Goal: Task Accomplishment & Management: Manage account settings

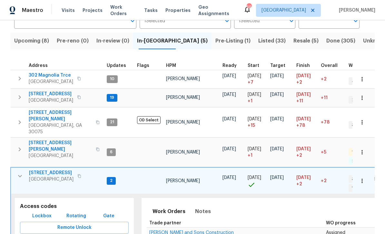
scroll to position [60, 0]
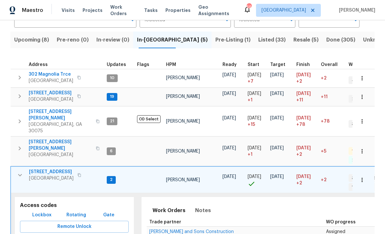
click at [43, 139] on span "250 Bethany Manor Ct" at bounding box center [60, 145] width 63 height 13
click at [44, 139] on span "250 Bethany Manor Ct" at bounding box center [60, 145] width 63 height 13
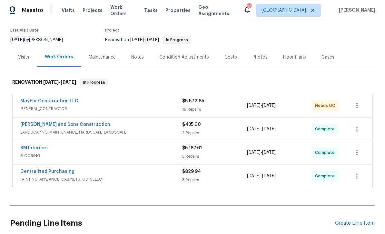
scroll to position [42, 0]
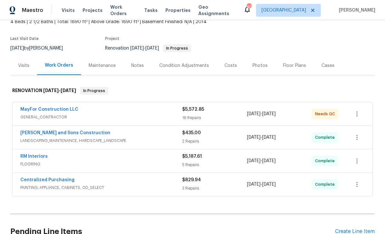
click at [40, 109] on link "MayFor Construction LLC" at bounding box center [49, 109] width 58 height 5
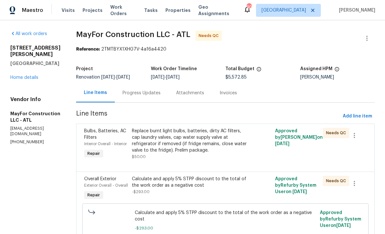
click at [108, 139] on div "Bulbs, Batteries, AC Filters" at bounding box center [106, 134] width 44 height 13
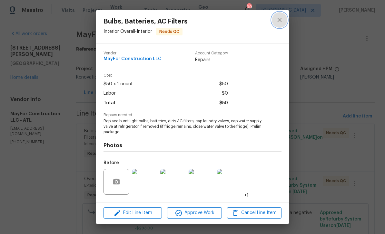
click at [281, 21] on icon "close" at bounding box center [279, 20] width 4 height 4
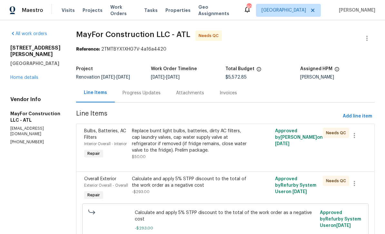
click at [141, 93] on div "Progress Updates" at bounding box center [141, 93] width 38 height 6
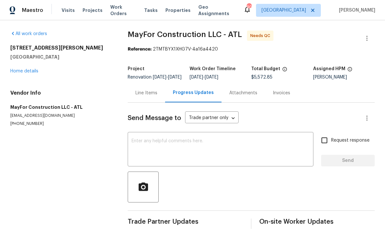
scroll to position [10, 0]
click at [145, 90] on div "Line Items" at bounding box center [146, 93] width 22 height 6
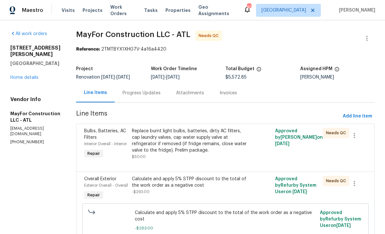
click at [26, 75] on link "Home details" at bounding box center [24, 77] width 28 height 5
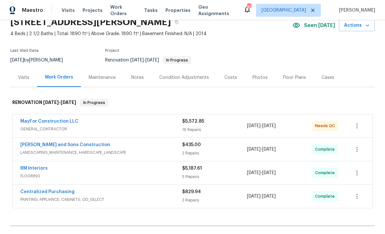
scroll to position [29, 0]
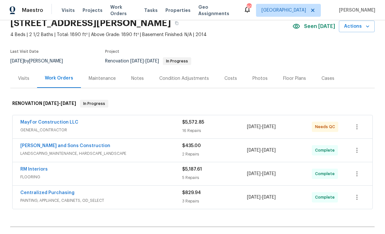
click at [39, 120] on link "MayFor Construction LLC" at bounding box center [49, 122] width 58 height 5
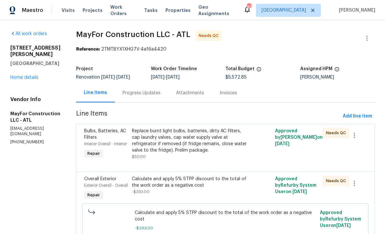
click at [98, 140] on span "Bulbs, Batteries, AC Filters" at bounding box center [105, 134] width 42 height 11
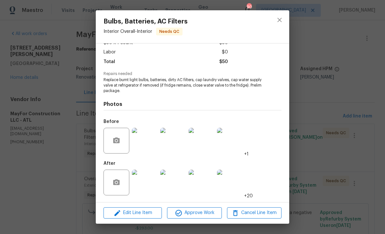
scroll to position [42, 0]
click at [148, 182] on img at bounding box center [145, 183] width 26 height 26
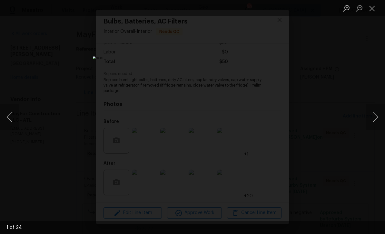
click at [370, 114] on button "Next image" at bounding box center [375, 117] width 19 height 26
click at [370, 113] on button "Next image" at bounding box center [375, 117] width 19 height 26
click at [370, 114] on button "Next image" at bounding box center [375, 117] width 19 height 26
click at [17, 117] on button "Previous image" at bounding box center [9, 117] width 19 height 26
click at [372, 117] on button "Next image" at bounding box center [375, 117] width 19 height 26
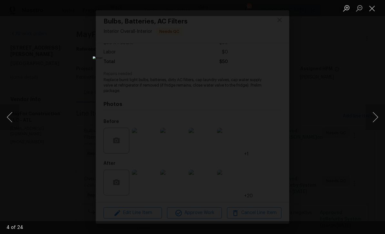
click at [373, 115] on button "Next image" at bounding box center [375, 117] width 19 height 26
click at [374, 114] on button "Next image" at bounding box center [375, 117] width 19 height 26
click at [374, 116] on button "Next image" at bounding box center [375, 117] width 19 height 26
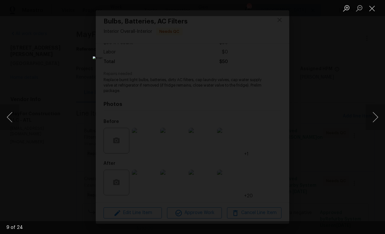
click at [11, 112] on button "Previous image" at bounding box center [9, 117] width 19 height 26
click at [375, 117] on button "Next image" at bounding box center [375, 117] width 19 height 26
click at [375, 116] on button "Next image" at bounding box center [375, 117] width 19 height 26
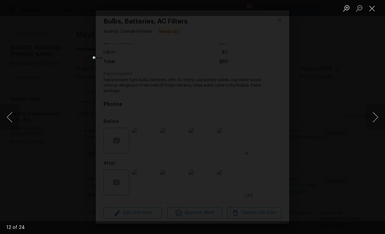
click at [375, 117] on button "Next image" at bounding box center [375, 117] width 19 height 26
click at [374, 115] on button "Next image" at bounding box center [375, 117] width 19 height 26
click at [375, 116] on button "Next image" at bounding box center [375, 117] width 19 height 26
click at [374, 116] on button "Next image" at bounding box center [375, 117] width 19 height 26
click at [374, 115] on button "Next image" at bounding box center [375, 117] width 19 height 26
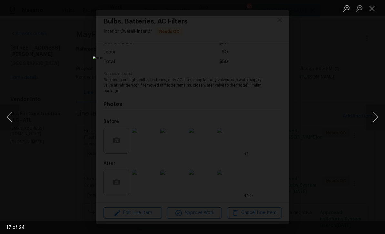
click at [14, 118] on button "Previous image" at bounding box center [9, 117] width 19 height 26
click at [374, 116] on button "Next image" at bounding box center [375, 117] width 19 height 26
click at [375, 115] on button "Next image" at bounding box center [375, 117] width 19 height 26
click at [374, 115] on button "Next image" at bounding box center [375, 117] width 19 height 26
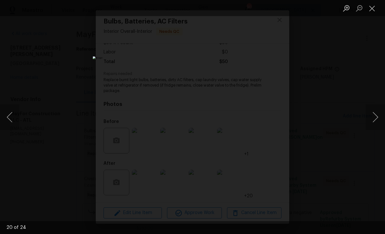
click at [374, 115] on button "Next image" at bounding box center [375, 117] width 19 height 26
click at [374, 114] on button "Next image" at bounding box center [375, 117] width 19 height 26
click at [375, 114] on button "Next image" at bounding box center [375, 117] width 19 height 26
click at [375, 115] on button "Next image" at bounding box center [375, 117] width 19 height 26
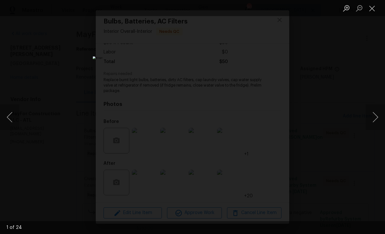
click at [373, 9] on button "Close lightbox" at bounding box center [372, 8] width 13 height 11
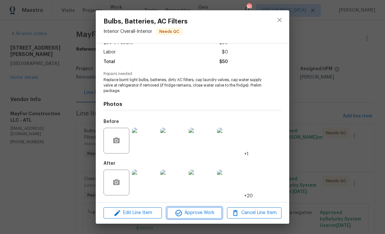
click at [201, 214] on span "Approve Work" at bounding box center [194, 213] width 51 height 8
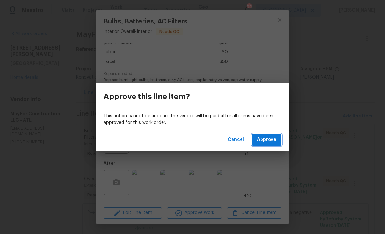
click at [265, 141] on span "Approve" at bounding box center [266, 140] width 19 height 8
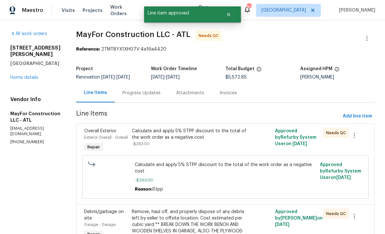
click at [105, 135] on div "Exterior Overall - Overall" at bounding box center [106, 137] width 44 height 6
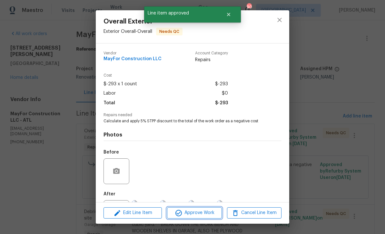
click at [201, 215] on span "Approve Work" at bounding box center [194, 213] width 51 height 8
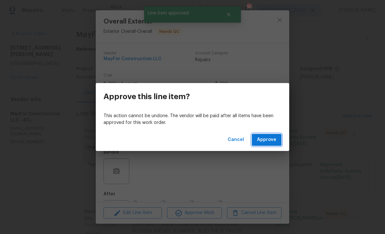
click at [268, 140] on span "Approve" at bounding box center [266, 140] width 19 height 8
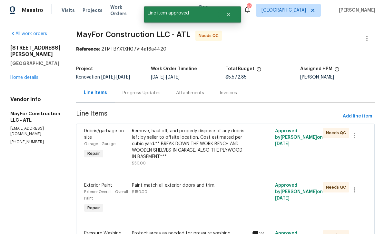
click at [102, 137] on div "Debris/garbage on site" at bounding box center [106, 134] width 44 height 13
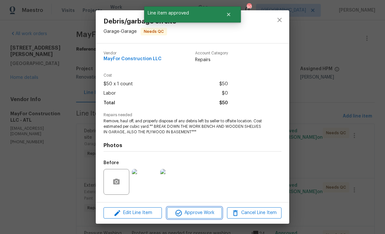
click at [201, 214] on span "Approve Work" at bounding box center [194, 213] width 51 height 8
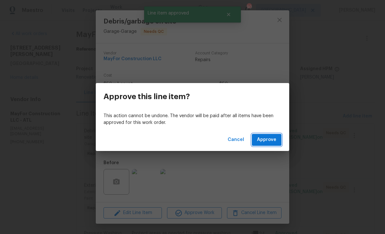
click at [269, 140] on span "Approve" at bounding box center [266, 140] width 19 height 8
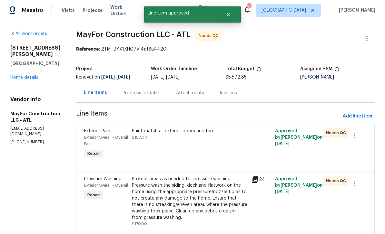
click at [103, 134] on div "Exterior Paint" at bounding box center [106, 131] width 44 height 6
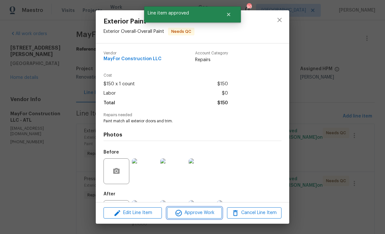
click at [203, 216] on span "Approve Work" at bounding box center [194, 213] width 51 height 8
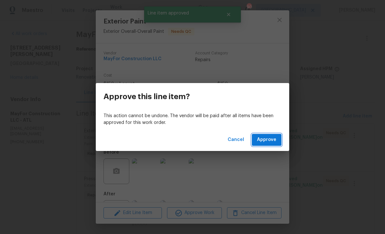
click at [272, 141] on span "Approve" at bounding box center [266, 140] width 19 height 8
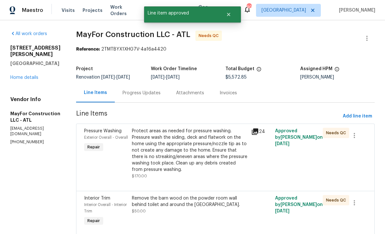
click at [102, 134] on div "Exterior Overall - Overall" at bounding box center [106, 137] width 44 height 6
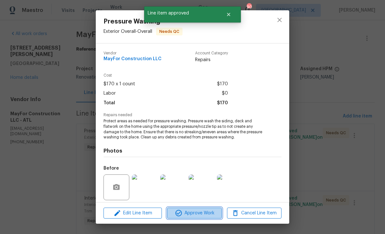
click at [202, 218] on button "Approve Work" at bounding box center [194, 213] width 54 height 11
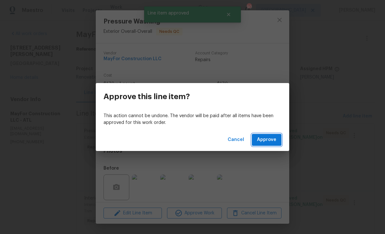
click at [268, 139] on span "Approve" at bounding box center [266, 140] width 19 height 8
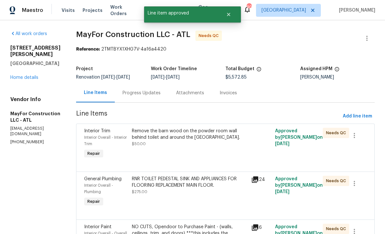
click at [105, 134] on div "Interior Overall - Interior Trim" at bounding box center [106, 140] width 44 height 13
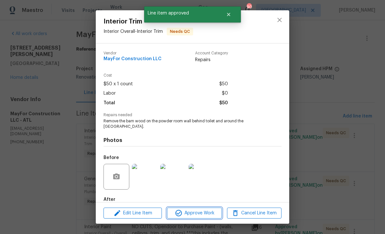
click at [204, 215] on span "Approve Work" at bounding box center [194, 214] width 51 height 8
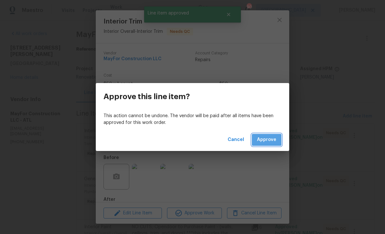
click at [271, 140] on span "Approve" at bounding box center [266, 140] width 19 height 8
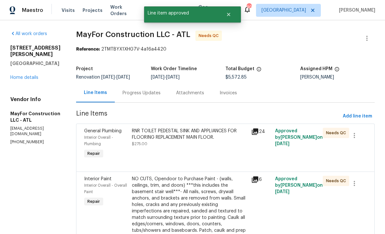
click at [103, 133] on span "General Plumbing" at bounding box center [102, 131] width 37 height 5
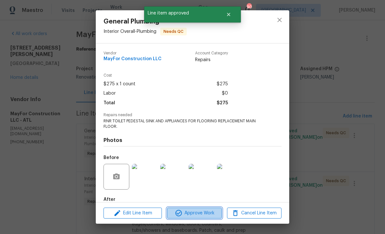
click at [207, 216] on span "Approve Work" at bounding box center [194, 214] width 51 height 8
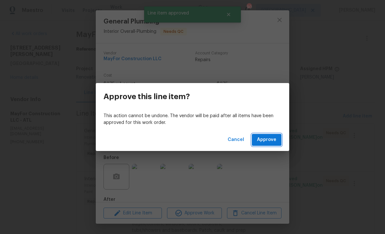
click at [267, 141] on span "Approve" at bounding box center [266, 140] width 19 height 8
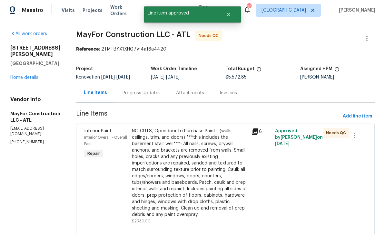
click at [102, 135] on div "Interior Overall - Overall Paint" at bounding box center [106, 140] width 44 height 13
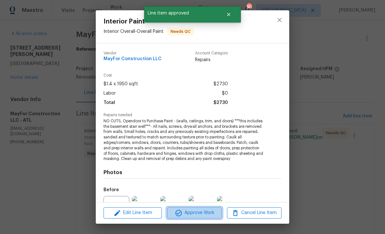
click at [206, 216] on span "Approve Work" at bounding box center [194, 213] width 51 height 8
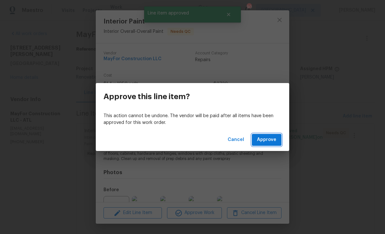
click at [271, 137] on span "Approve" at bounding box center [266, 140] width 19 height 8
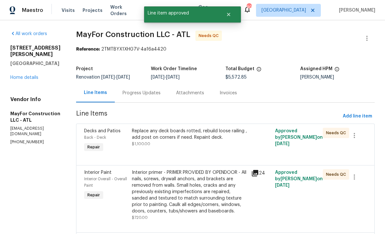
click at [102, 132] on span "Decks and Patios" at bounding box center [102, 131] width 36 height 5
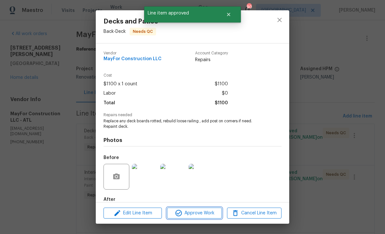
click at [204, 214] on span "Approve Work" at bounding box center [194, 214] width 51 height 8
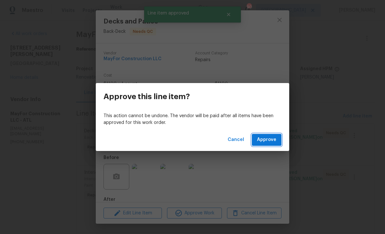
click at [269, 135] on button "Approve" at bounding box center [267, 140] width 30 height 12
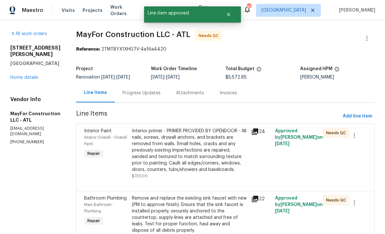
click at [102, 133] on div "Interior Paint" at bounding box center [106, 131] width 44 height 6
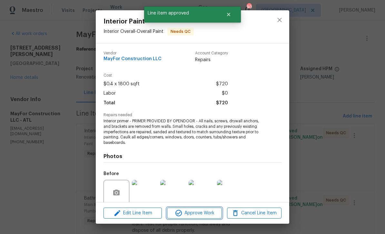
click at [207, 216] on span "Approve Work" at bounding box center [194, 214] width 51 height 8
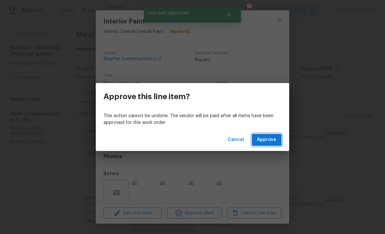
click at [270, 139] on span "Approve" at bounding box center [266, 140] width 19 height 8
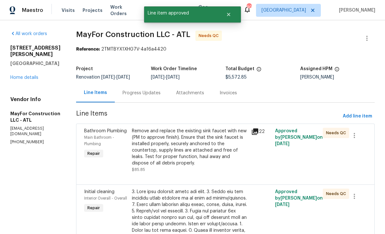
click at [99, 134] on div "Main Bathroom - Plumbing" at bounding box center [106, 140] width 44 height 13
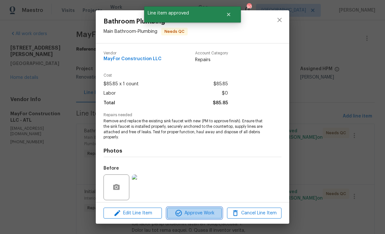
click at [208, 215] on span "Approve Work" at bounding box center [194, 214] width 51 height 8
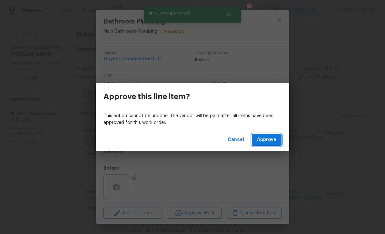
click at [268, 140] on span "Approve" at bounding box center [266, 140] width 19 height 8
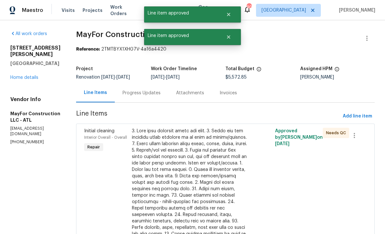
click at [99, 134] on div "Interior Overall - Overall" at bounding box center [106, 137] width 44 height 6
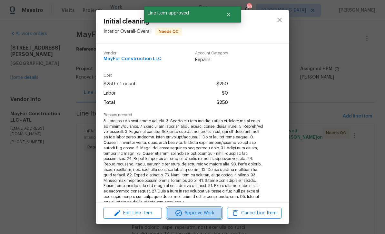
click at [202, 217] on span "Approve Work" at bounding box center [194, 214] width 51 height 8
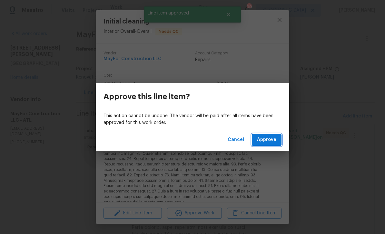
click at [273, 137] on span "Approve" at bounding box center [266, 140] width 19 height 8
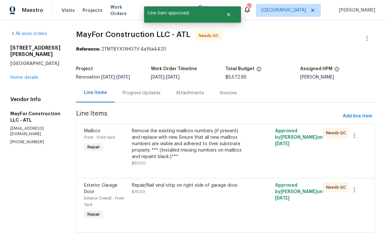
click at [100, 133] on span "Mailbox" at bounding box center [92, 131] width 16 height 5
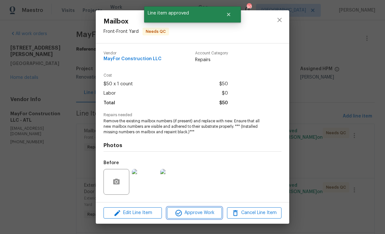
click at [205, 215] on span "Approve Work" at bounding box center [194, 213] width 51 height 8
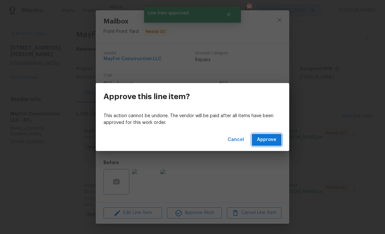
click at [269, 139] on span "Approve" at bounding box center [266, 140] width 19 height 8
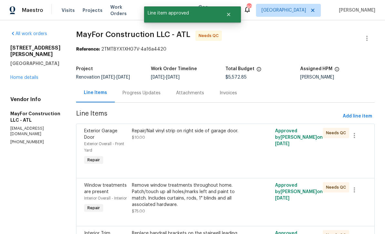
click at [99, 135] on span "Exterior Garage Door" at bounding box center [100, 134] width 33 height 11
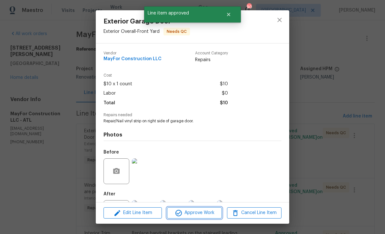
click at [206, 215] on span "Approve Work" at bounding box center [194, 213] width 51 height 8
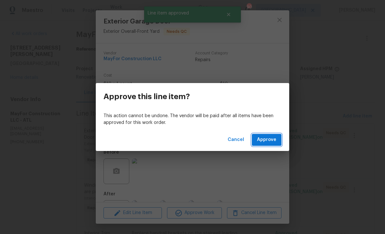
click at [268, 140] on span "Approve" at bounding box center [266, 140] width 19 height 8
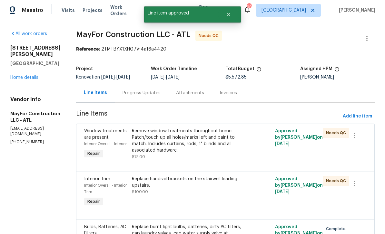
click at [102, 138] on span "Window treatments are present" at bounding box center [105, 134] width 43 height 11
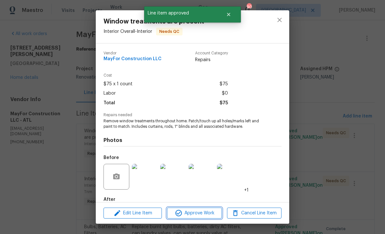
click at [210, 215] on span "Approve Work" at bounding box center [194, 214] width 51 height 8
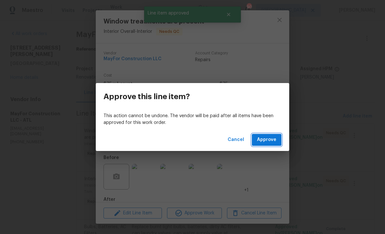
click at [270, 138] on span "Approve" at bounding box center [266, 140] width 19 height 8
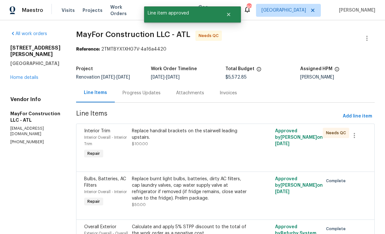
click at [102, 133] on span "Interior Trim" at bounding box center [97, 131] width 26 height 5
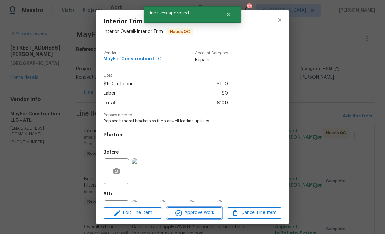
click at [204, 216] on span "Approve Work" at bounding box center [194, 213] width 51 height 8
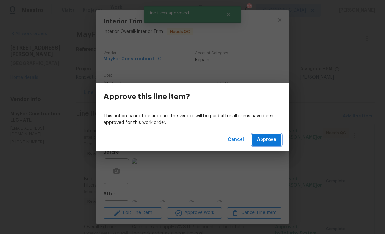
click at [267, 137] on span "Approve" at bounding box center [266, 140] width 19 height 8
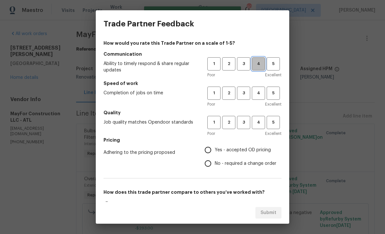
click at [259, 63] on span "4" at bounding box center [258, 63] width 12 height 7
click at [261, 95] on span "4" at bounding box center [258, 93] width 12 height 7
click at [261, 124] on span "4" at bounding box center [258, 122] width 12 height 7
click at [211, 152] on input "Yes - accepted OD pricing" at bounding box center [208, 150] width 14 height 14
radio input "true"
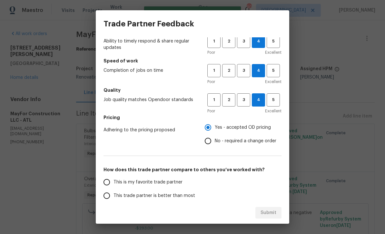
scroll to position [25, 0]
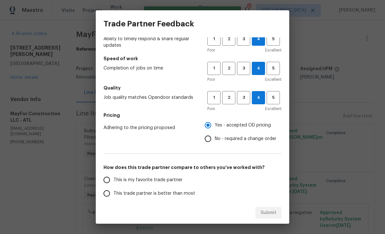
click at [107, 183] on input "This is my favorite trade partner" at bounding box center [107, 180] width 14 height 14
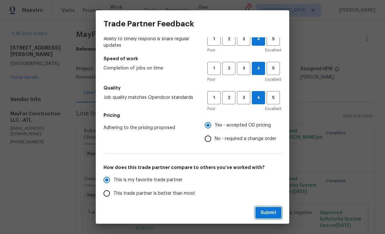
click at [269, 214] on span "Submit" at bounding box center [268, 213] width 16 height 8
radio input "true"
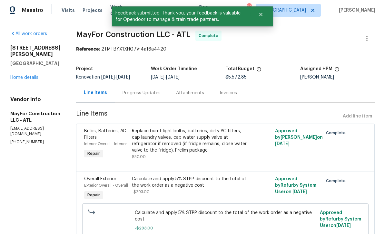
radio input "false"
click at [20, 75] on link "Home details" at bounding box center [24, 77] width 28 height 5
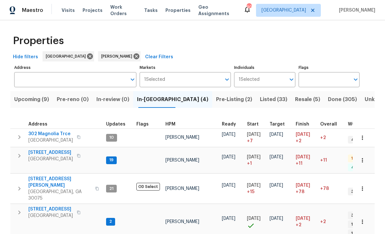
click at [47, 154] on span "202 Hickory Nut Ln" at bounding box center [50, 153] width 44 height 6
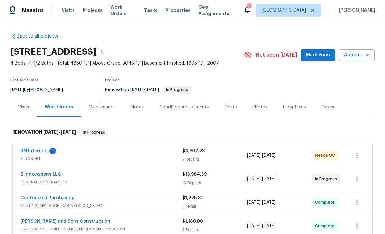
click at [102, 106] on div "Maintenance" at bounding box center [102, 107] width 27 height 6
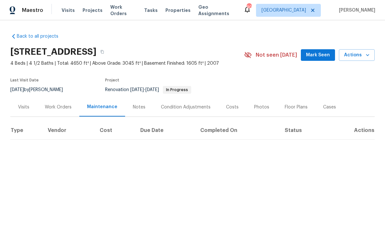
click at [56, 106] on div "Work Orders" at bounding box center [58, 107] width 27 height 6
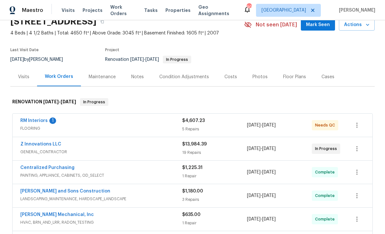
scroll to position [40, 0]
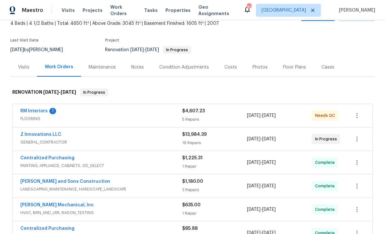
click at [31, 109] on link "RM Interiors" at bounding box center [33, 111] width 27 height 5
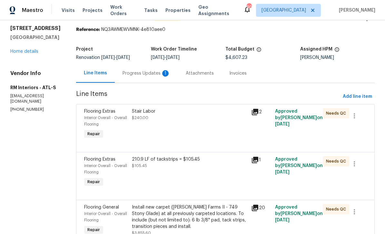
scroll to position [22, 0]
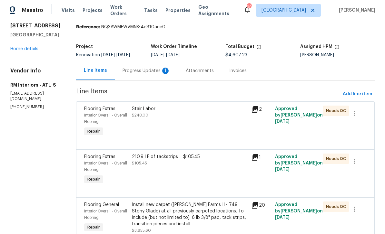
click at [134, 69] on div "Progress Updates 1" at bounding box center [146, 71] width 48 height 6
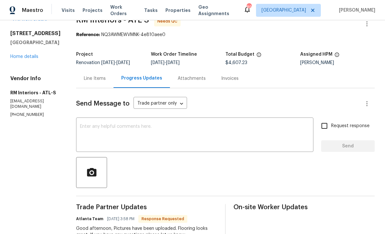
scroll to position [2, 0]
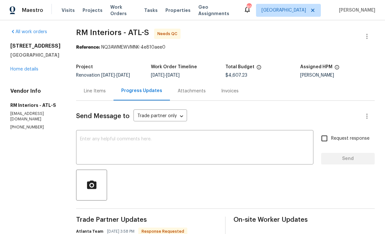
click at [89, 87] on div "Line Items" at bounding box center [94, 91] width 37 height 19
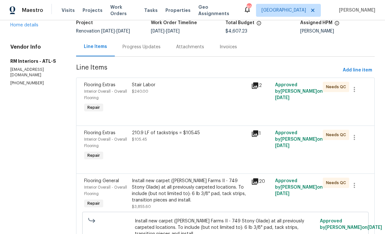
scroll to position [54, 0]
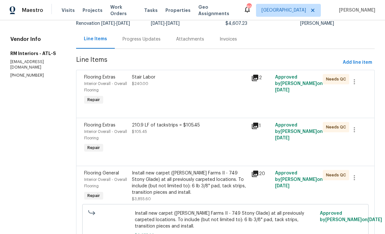
click at [93, 81] on div "Interior Overall - Overall Flooring" at bounding box center [106, 87] width 44 height 13
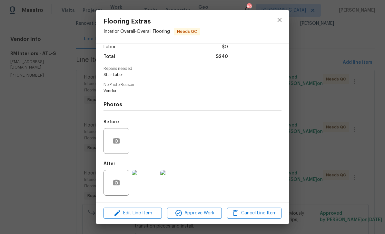
scroll to position [48, 0]
click at [202, 213] on span "Approve Work" at bounding box center [194, 214] width 51 height 8
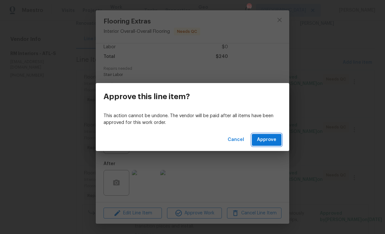
click at [265, 141] on span "Approve" at bounding box center [266, 140] width 19 height 8
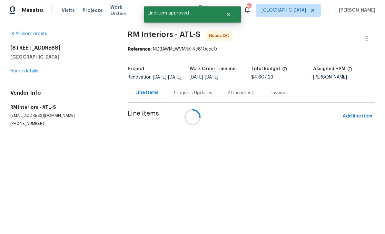
scroll to position [0, 0]
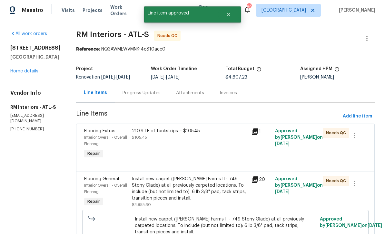
click at [93, 132] on span "Flooring Extras" at bounding box center [99, 131] width 31 height 5
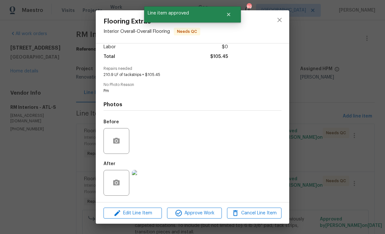
scroll to position [48, 0]
click at [200, 214] on span "Approve Work" at bounding box center [194, 214] width 51 height 8
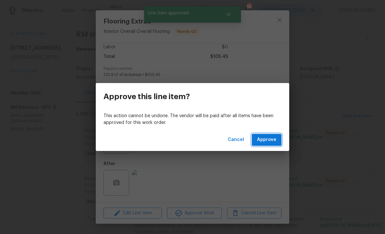
click at [266, 137] on span "Approve" at bounding box center [266, 140] width 19 height 8
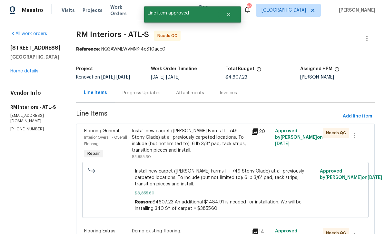
click at [90, 135] on div "Interior Overall - Overall Flooring" at bounding box center [106, 140] width 44 height 13
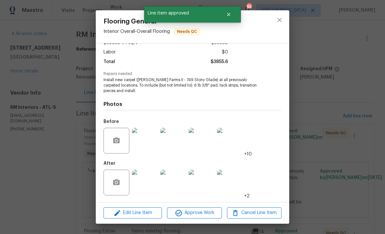
scroll to position [42, 0]
click at [153, 142] on img at bounding box center [145, 141] width 26 height 26
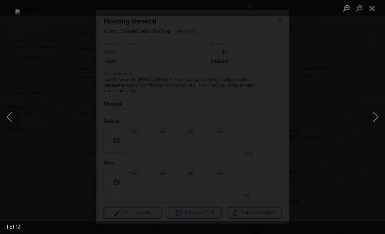
click at [370, 118] on button "Next image" at bounding box center [375, 117] width 19 height 26
click at [371, 8] on button "Close lightbox" at bounding box center [372, 8] width 13 height 11
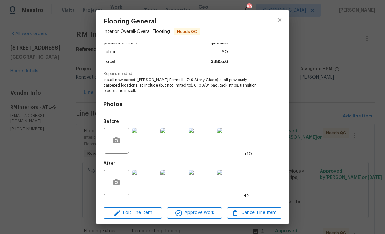
click at [148, 185] on img at bounding box center [145, 183] width 26 height 26
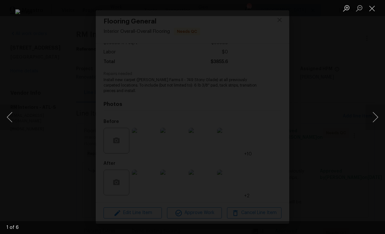
click at [371, 119] on button "Next image" at bounding box center [375, 117] width 19 height 26
click at [371, 117] on button "Next image" at bounding box center [375, 117] width 19 height 26
click at [374, 118] on button "Next image" at bounding box center [375, 117] width 19 height 26
click at [375, 120] on button "Next image" at bounding box center [375, 117] width 19 height 26
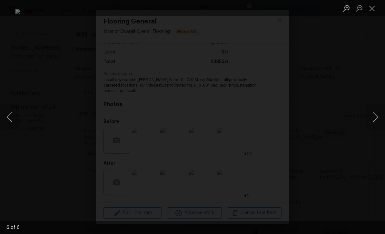
click at [373, 118] on button "Next image" at bounding box center [375, 117] width 19 height 26
click at [373, 119] on button "Next image" at bounding box center [375, 117] width 19 height 26
click at [373, 117] on button "Next image" at bounding box center [375, 117] width 19 height 26
click at [372, 12] on button "Close lightbox" at bounding box center [372, 8] width 13 height 11
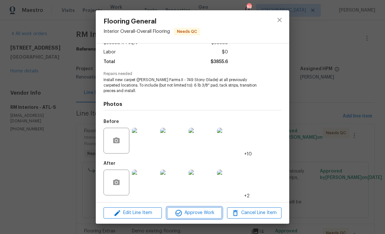
click at [202, 215] on span "Approve Work" at bounding box center [194, 213] width 51 height 8
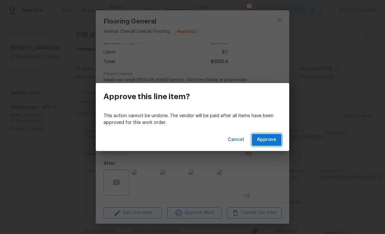
click at [268, 140] on span "Approve" at bounding box center [266, 140] width 19 height 8
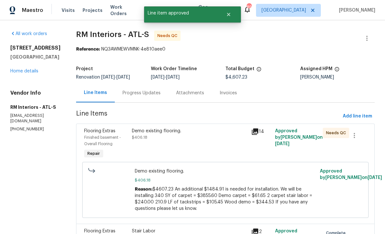
click at [93, 134] on div "Flooring Extras" at bounding box center [106, 131] width 44 height 6
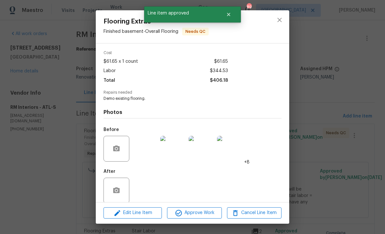
scroll to position [24, 0]
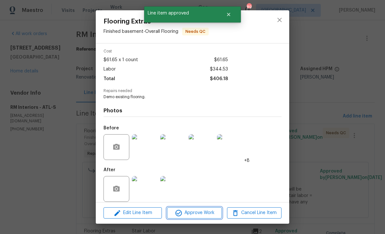
click at [203, 213] on span "Approve Work" at bounding box center [194, 213] width 51 height 8
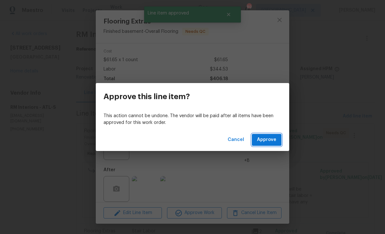
click at [268, 138] on span "Approve" at bounding box center [266, 140] width 19 height 8
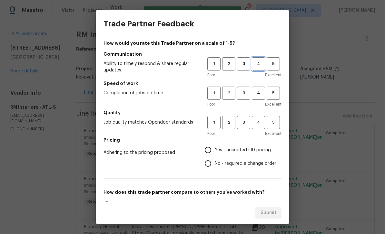
click at [258, 63] on span "4" at bounding box center [258, 63] width 12 height 7
click at [256, 93] on span "4" at bounding box center [258, 93] width 12 height 7
click at [260, 125] on span "4" at bounding box center [258, 122] width 12 height 7
click at [212, 153] on input "Yes - accepted OD pricing" at bounding box center [208, 150] width 14 height 14
radio input "true"
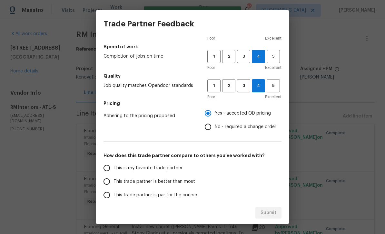
scroll to position [41, 0]
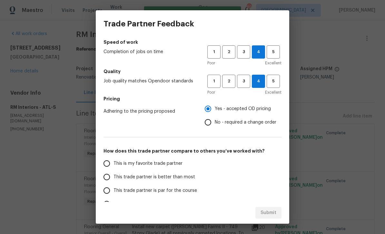
click at [112, 166] on input "This is my favorite trade partner" at bounding box center [107, 164] width 14 height 14
click at [267, 214] on span "Submit" at bounding box center [268, 213] width 16 height 8
radio input "true"
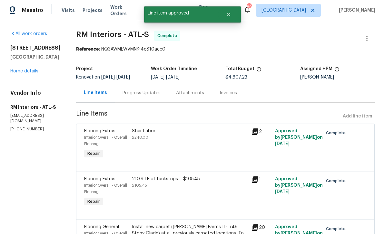
radio input "false"
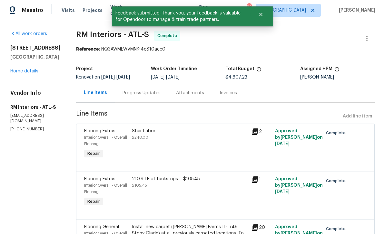
click at [23, 73] on link "Home details" at bounding box center [24, 71] width 28 height 5
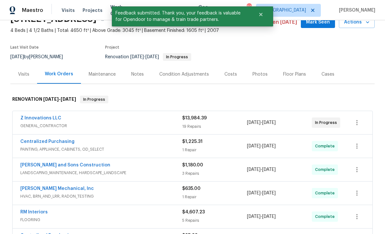
scroll to position [34, 0]
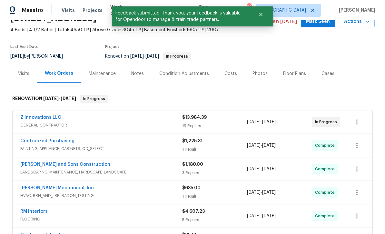
click at [34, 117] on link "Z Innovations LLC" at bounding box center [40, 117] width 41 height 5
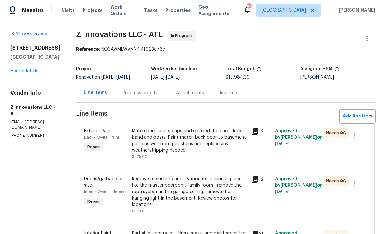
click at [359, 116] on span "Add line item" at bounding box center [357, 116] width 29 height 8
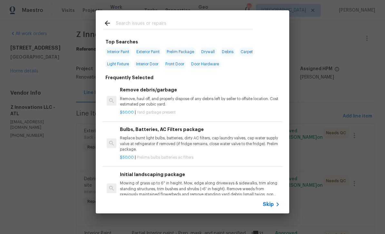
click at [123, 23] on input "text" at bounding box center [184, 24] width 137 height 10
type input "Ini"
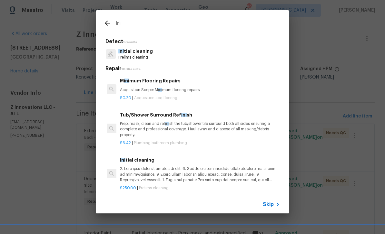
click at [134, 53] on p "Ini tial cleaning" at bounding box center [135, 51] width 34 height 7
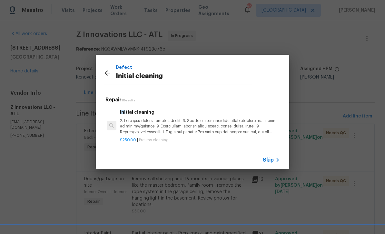
click at [139, 122] on p at bounding box center [200, 126] width 160 height 16
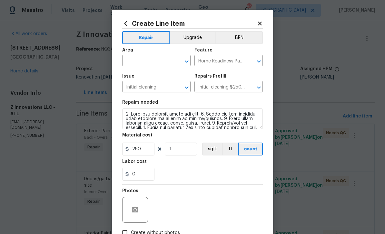
click at [138, 60] on input "text" at bounding box center [147, 61] width 50 height 10
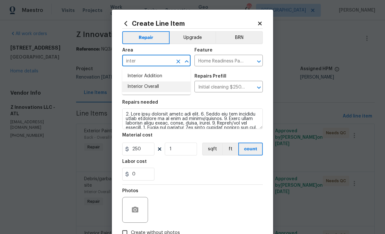
click at [136, 84] on li "Interior Overall" at bounding box center [156, 87] width 68 height 11
type input "Interior Overall"
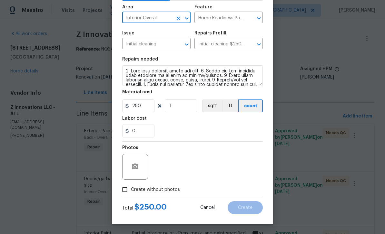
scroll to position [44, 0]
click at [124, 192] on input "Create without photos" at bounding box center [125, 190] width 12 height 12
checkbox input "true"
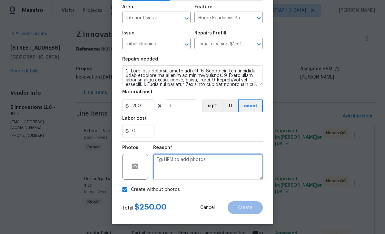
click at [237, 166] on textarea at bounding box center [208, 167] width 110 height 26
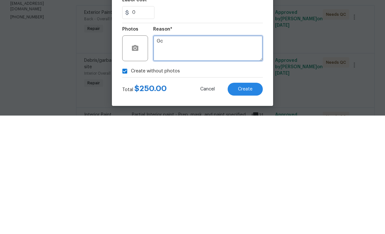
type textarea "Gc"
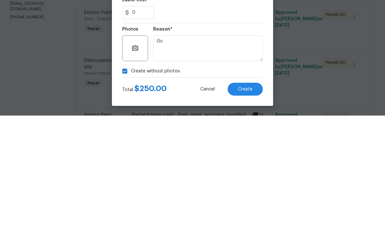
click at [251, 206] on span "Create" at bounding box center [245, 208] width 15 height 5
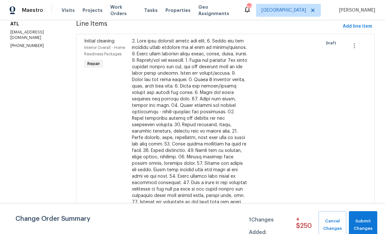
scroll to position [92, 0]
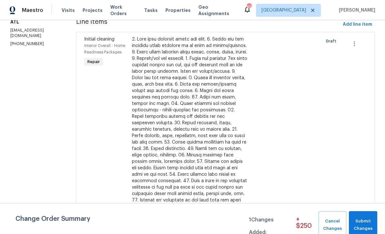
click at [100, 125] on div "Initial cleaning Interior Overall - Home Readiness Packages Repair" at bounding box center [106, 126] width 48 height 184
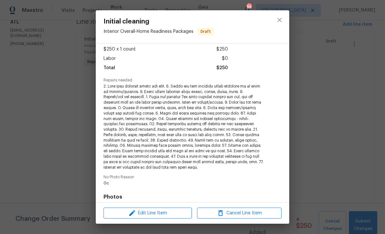
scroll to position [45, 0]
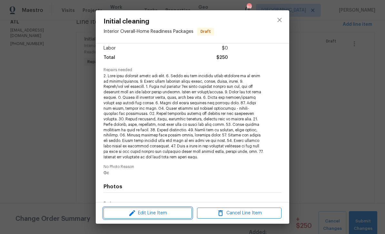
click at [141, 213] on span "Edit Line Item" at bounding box center [147, 214] width 84 height 8
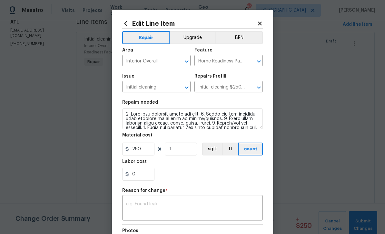
scroll to position [0, 0]
click at [262, 23] on icon at bounding box center [260, 24] width 6 height 6
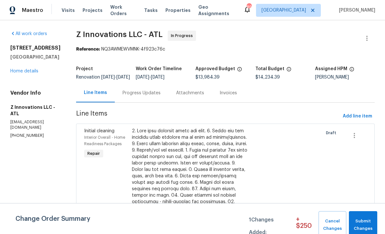
click at [20, 71] on link "Home details" at bounding box center [24, 71] width 28 height 5
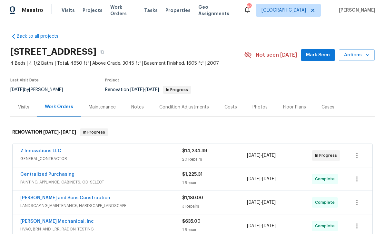
click at [37, 152] on link "Z Innovations LLC" at bounding box center [40, 151] width 41 height 5
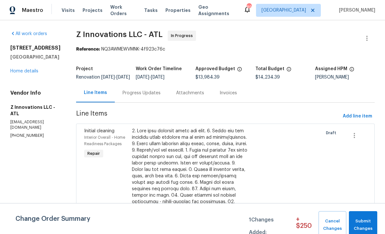
click at [100, 172] on div "Initial cleaning Interior Overall - Home Readiness Packages Repair" at bounding box center [106, 218] width 48 height 184
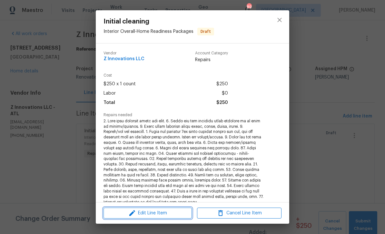
click at [172, 215] on span "Edit Line Item" at bounding box center [147, 214] width 84 height 8
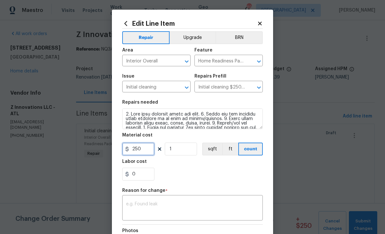
click at [144, 152] on input "250" at bounding box center [138, 149] width 32 height 13
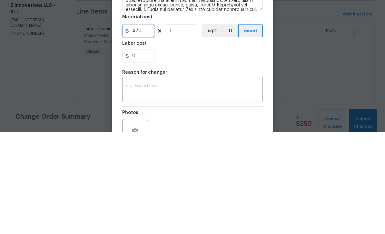
scroll to position [17, 0]
type input "470"
click at [228, 185] on textarea at bounding box center [192, 192] width 133 height 14
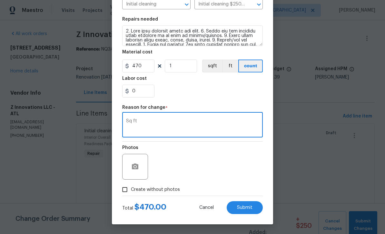
scroll to position [84, 0]
type textarea "Sq ft"
click at [126, 192] on input "Create without photos" at bounding box center [125, 190] width 12 height 12
checkbox input "true"
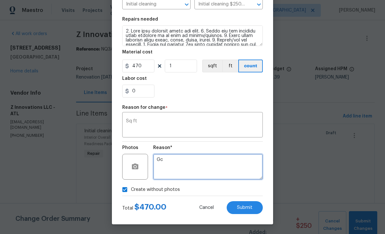
click at [227, 168] on textarea "Gc" at bounding box center [208, 167] width 110 height 26
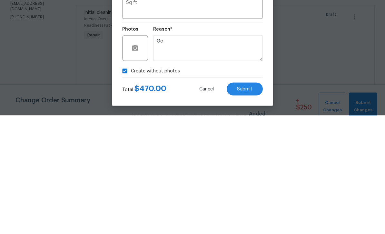
click at [248, 206] on span "Submit" at bounding box center [244, 208] width 15 height 5
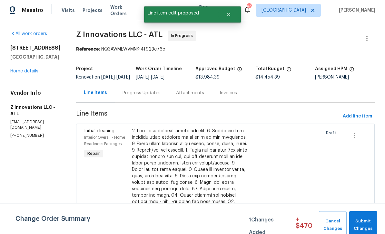
type input "250"
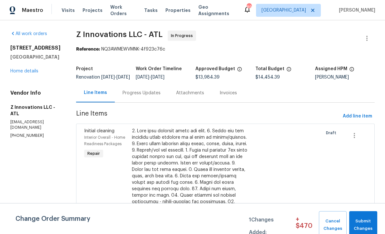
scroll to position [0, 0]
click at [357, 112] on span "Add line item" at bounding box center [357, 116] width 29 height 8
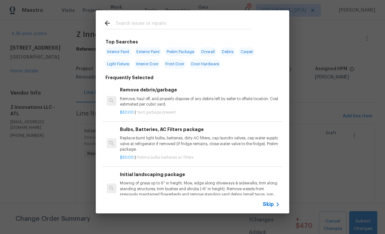
click at [129, 24] on input "text" at bounding box center [184, 24] width 137 height 10
click at [132, 88] on h6 "Remove debris/garbage" at bounding box center [200, 89] width 160 height 7
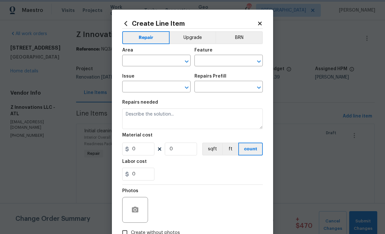
type input "Debris/garbage on site"
type input "Remove debris/garbage $50.00"
type textarea "Remove, haul off, and properly dispose of any debris left by seller to offsite …"
type input "50"
type input "1"
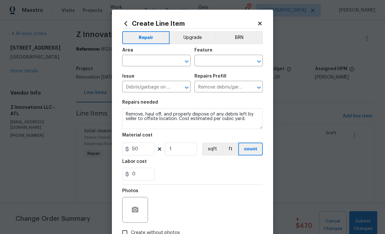
click at [262, 24] on icon at bounding box center [260, 24] width 6 height 6
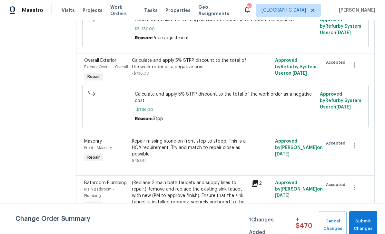
scroll to position [950, 0]
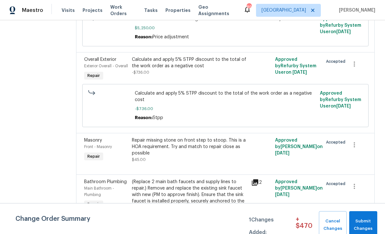
click at [93, 138] on span "Masonry" at bounding box center [93, 140] width 18 height 5
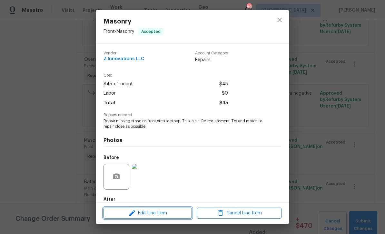
click at [137, 213] on span "Edit Line Item" at bounding box center [147, 214] width 84 height 8
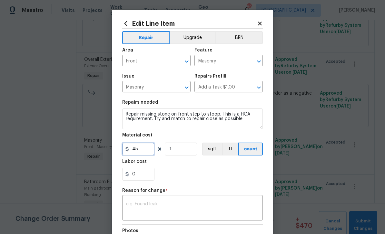
click at [130, 150] on input "45" at bounding box center [138, 149] width 32 height 13
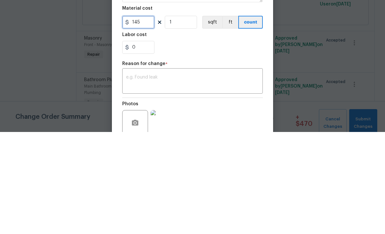
scroll to position [37, 0]
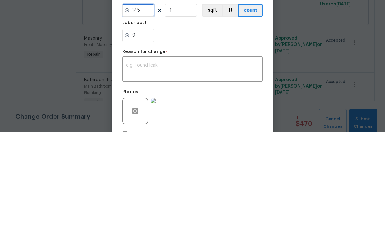
type input "145"
click at [235, 165] on textarea at bounding box center [192, 172] width 133 height 14
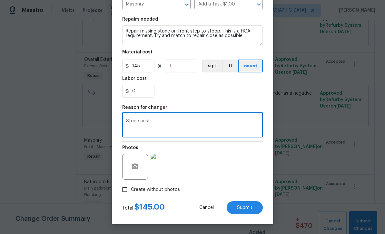
scroll to position [84, 0]
type textarea "Stone cost"
click at [128, 191] on input "Create without photos" at bounding box center [125, 190] width 12 height 12
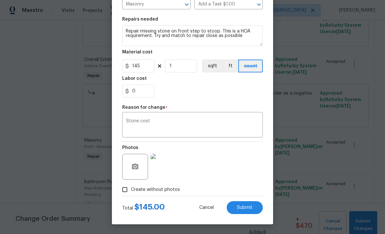
click at [127, 193] on input "Create without photos" at bounding box center [125, 190] width 12 height 12
checkbox input "false"
click at [248, 207] on span "Submit" at bounding box center [244, 208] width 15 height 5
type input "45"
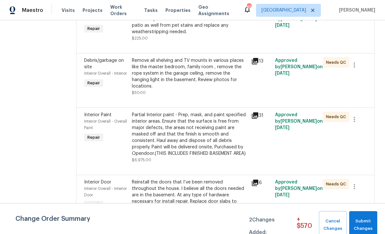
scroll to position [533, 0]
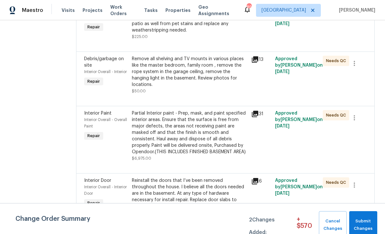
click at [96, 56] on div "Debris/garbage on site" at bounding box center [106, 62] width 44 height 13
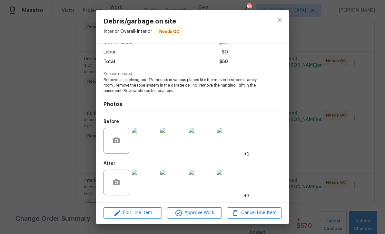
scroll to position [42, 0]
click at [128, 213] on span "Edit Line Item" at bounding box center [132, 213] width 54 height 8
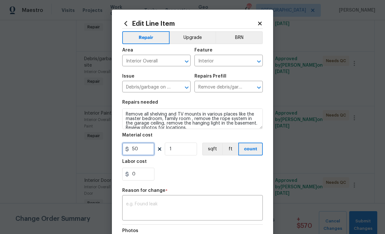
click at [141, 149] on input "50" at bounding box center [138, 149] width 32 height 13
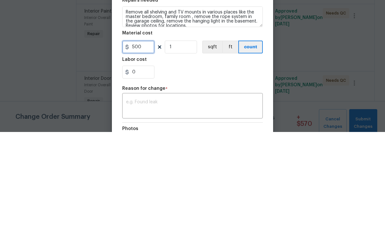
type input "500"
click at [264, 78] on div "Edit Line Item Repair Upgrade BRN Area Interior Overall ​ Feature Interior ​ Is…" at bounding box center [192, 162] width 161 height 305
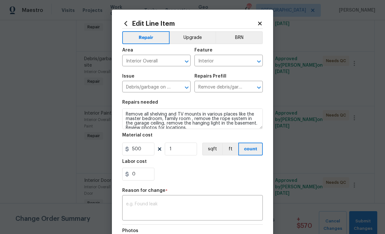
click at [226, 208] on textarea at bounding box center [192, 209] width 133 height 14
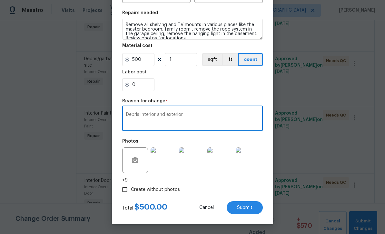
scroll to position [91, 0]
type textarea "Debris interior and exterior."
click at [249, 206] on span "Submit" at bounding box center [244, 208] width 15 height 5
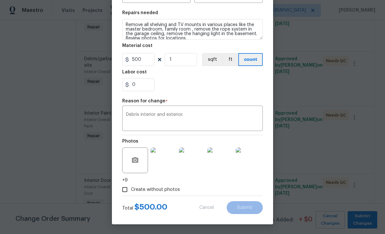
type input "50"
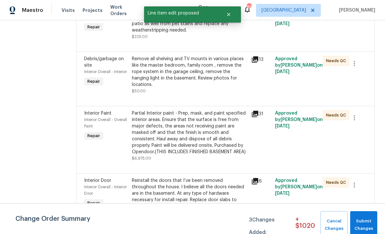
scroll to position [0, 0]
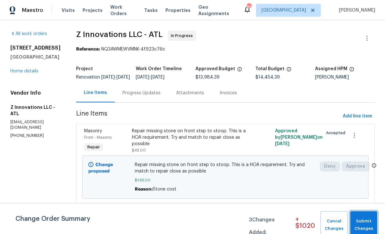
click at [370, 219] on span "Submit Changes" at bounding box center [363, 225] width 21 height 15
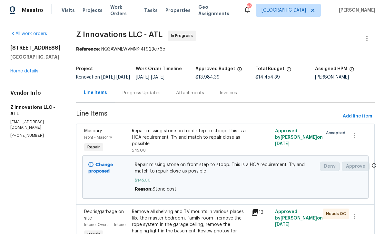
click at [138, 96] on div "Progress Updates" at bounding box center [141, 93] width 38 height 6
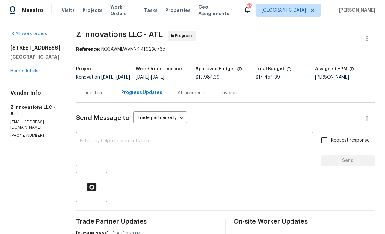
click at [85, 145] on textarea at bounding box center [194, 150] width 229 height 23
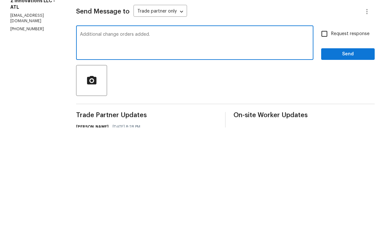
type textarea "Additional change orders added."
click at [326, 134] on input "Request response" at bounding box center [324, 141] width 14 height 14
checkbox input "true"
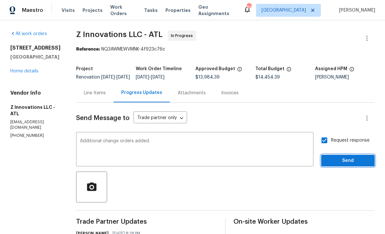
click at [343, 157] on span "Send" at bounding box center [347, 161] width 43 height 8
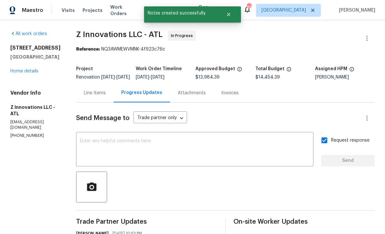
click at [23, 69] on link "Home details" at bounding box center [24, 71] width 28 height 5
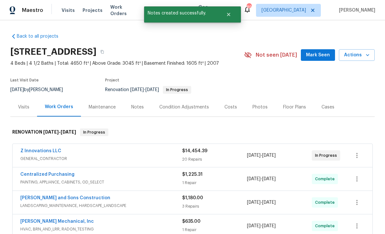
click at [38, 149] on link "Z Innovations LLC" at bounding box center [40, 151] width 41 height 5
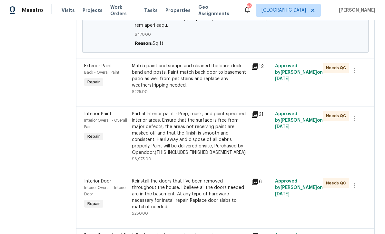
scroll to position [580, 0]
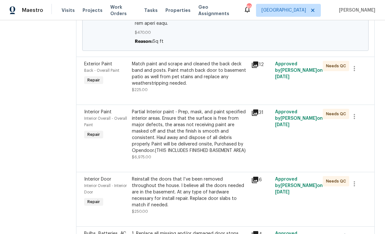
click at [94, 62] on span "Exterior Paint" at bounding box center [98, 64] width 28 height 5
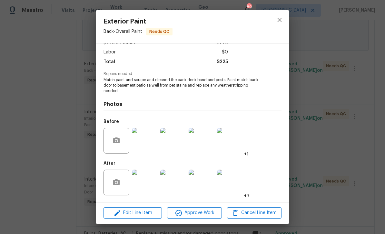
scroll to position [42, 0]
click at [150, 188] on img at bounding box center [145, 183] width 26 height 26
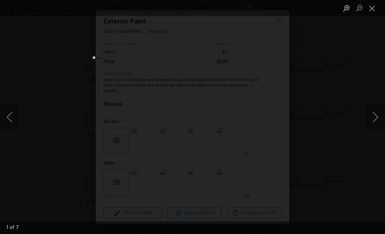
click at [373, 114] on button "Next image" at bounding box center [375, 117] width 19 height 26
click at [373, 116] on button "Next image" at bounding box center [375, 117] width 19 height 26
click at [373, 117] on button "Next image" at bounding box center [375, 117] width 19 height 26
click at [375, 116] on button "Next image" at bounding box center [375, 117] width 19 height 26
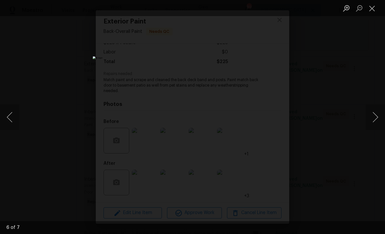
click at [375, 114] on button "Next image" at bounding box center [375, 117] width 19 height 26
click at [375, 115] on button "Next image" at bounding box center [375, 117] width 19 height 26
click at [376, 113] on button "Next image" at bounding box center [375, 117] width 19 height 26
click at [371, 12] on button "Close lightbox" at bounding box center [372, 8] width 13 height 11
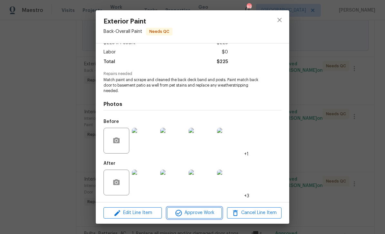
click at [204, 213] on span "Approve Work" at bounding box center [194, 213] width 51 height 8
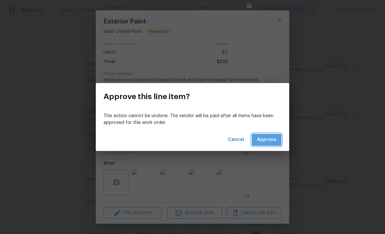
click at [267, 141] on span "Approve" at bounding box center [266, 140] width 19 height 8
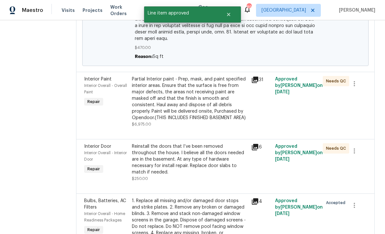
scroll to position [571, 0]
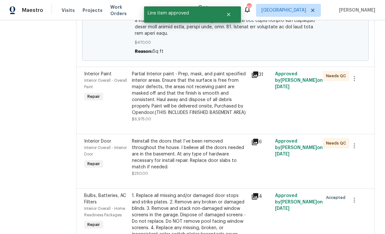
click at [100, 107] on div "Interior Paint Interior Overall - Overall Paint Repair" at bounding box center [106, 96] width 48 height 55
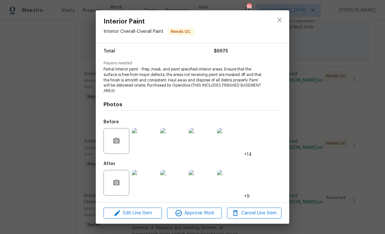
scroll to position [52, 0]
click at [147, 185] on img at bounding box center [145, 183] width 26 height 26
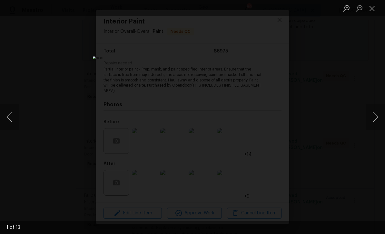
click at [376, 114] on button "Next image" at bounding box center [375, 117] width 19 height 26
click at [373, 115] on button "Next image" at bounding box center [375, 117] width 19 height 26
click at [372, 116] on button "Next image" at bounding box center [375, 117] width 19 height 26
click at [371, 116] on button "Next image" at bounding box center [375, 117] width 19 height 26
click at [370, 117] on button "Next image" at bounding box center [375, 117] width 19 height 26
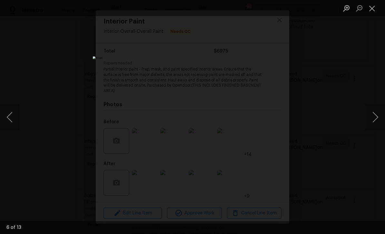
click at [370, 117] on button "Next image" at bounding box center [375, 117] width 19 height 26
click at [373, 116] on button "Next image" at bounding box center [375, 117] width 19 height 26
click at [373, 117] on button "Next image" at bounding box center [375, 117] width 19 height 26
click at [372, 117] on button "Next image" at bounding box center [375, 117] width 19 height 26
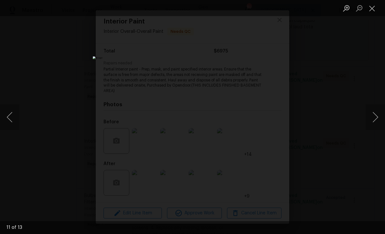
click at [373, 116] on button "Next image" at bounding box center [375, 117] width 19 height 26
click at [373, 117] on button "Next image" at bounding box center [375, 117] width 19 height 26
click at [372, 117] on button "Next image" at bounding box center [375, 117] width 19 height 26
click at [374, 116] on button "Next image" at bounding box center [375, 117] width 19 height 26
click at [374, 117] on button "Next image" at bounding box center [375, 117] width 19 height 26
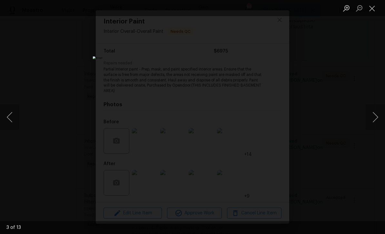
click at [374, 117] on button "Next image" at bounding box center [375, 117] width 19 height 26
click at [376, 116] on button "Next image" at bounding box center [375, 117] width 19 height 26
click at [375, 116] on button "Next image" at bounding box center [375, 117] width 19 height 26
click at [375, 118] on button "Next image" at bounding box center [375, 117] width 19 height 26
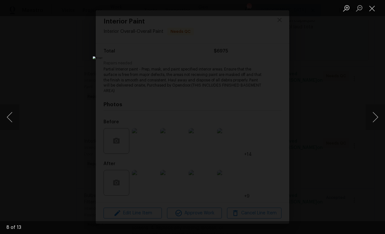
click at [372, 10] on button "Close lightbox" at bounding box center [372, 8] width 13 height 11
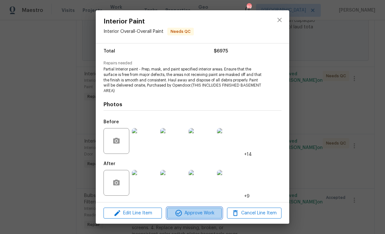
click at [206, 213] on span "Approve Work" at bounding box center [194, 214] width 51 height 8
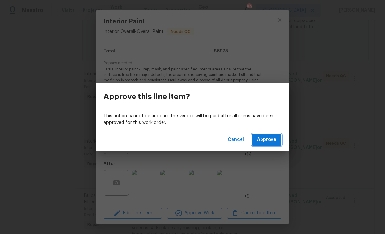
click at [268, 139] on span "Approve" at bounding box center [266, 140] width 19 height 8
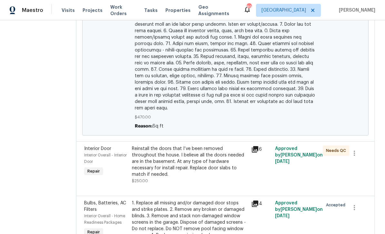
scroll to position [500, 0]
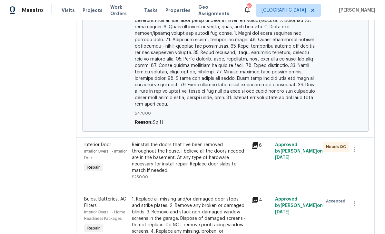
click at [95, 150] on span "Interior Overall - Interior Door" at bounding box center [105, 155] width 43 height 10
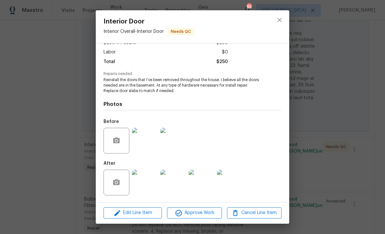
scroll to position [42, 0]
click at [200, 214] on span "Approve Work" at bounding box center [194, 213] width 51 height 8
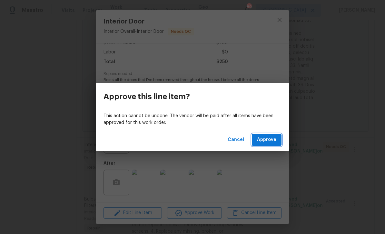
click at [268, 141] on span "Approve" at bounding box center [266, 140] width 19 height 8
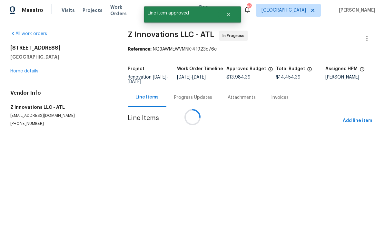
scroll to position [0, 0]
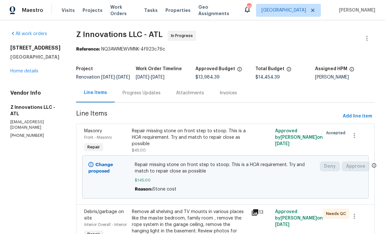
click at [24, 73] on link "Home details" at bounding box center [24, 71] width 28 height 5
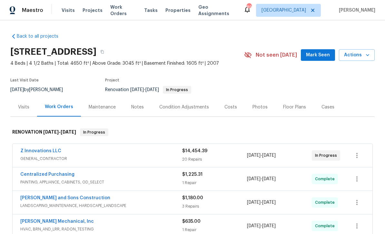
click at [317, 53] on span "Mark Seen" at bounding box center [318, 55] width 24 height 8
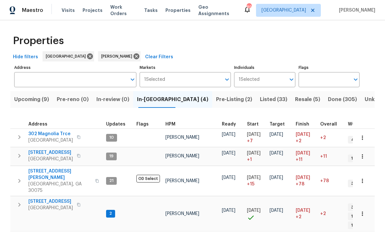
scroll to position [5, 0]
click at [44, 199] on span "[STREET_ADDRESS]" at bounding box center [50, 202] width 44 height 6
click at [260, 97] on span "Listed (33)" at bounding box center [273, 99] width 27 height 9
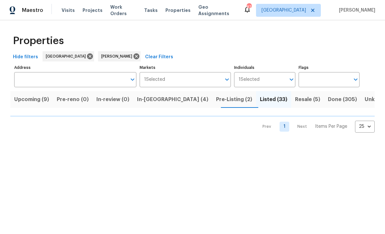
click at [216, 100] on span "Pre-Listing (2)" at bounding box center [234, 99] width 36 height 9
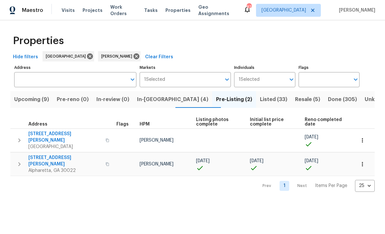
click at [260, 100] on span "Listed (33)" at bounding box center [273, 99] width 27 height 9
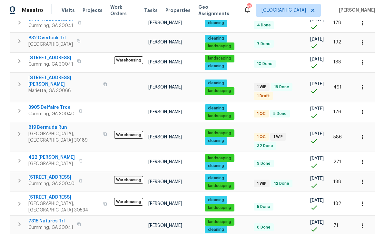
scroll to position [199, 0]
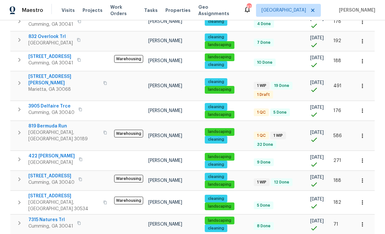
click at [46, 103] on span "3905 Delfaire Trce" at bounding box center [51, 106] width 46 height 6
click at [48, 123] on span "819 Bermuda Run" at bounding box center [63, 126] width 71 height 6
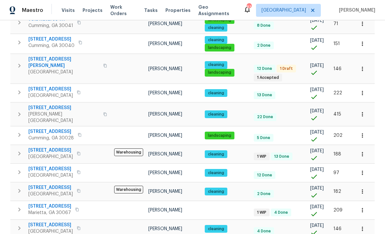
scroll to position [400, 0]
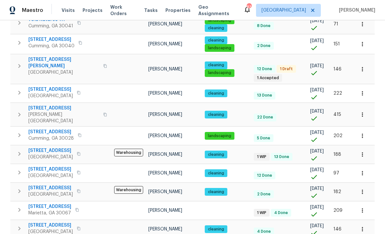
click at [49, 204] on span "2725 Saint Augustine Trl SE" at bounding box center [49, 207] width 43 height 6
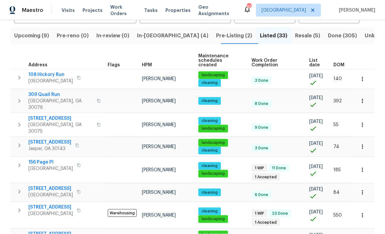
scroll to position [21, 0]
click at [41, 204] on span "5055 Hickory Hills Dr" at bounding box center [50, 207] width 44 height 6
click at [155, 31] on span "In-reno (4)" at bounding box center [172, 35] width 71 height 9
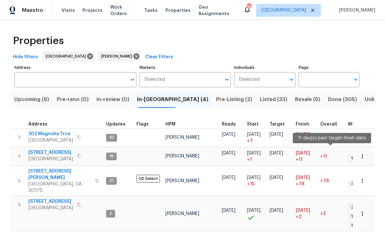
click at [44, 172] on span "410 Hamilton Park Dr" at bounding box center [59, 174] width 63 height 13
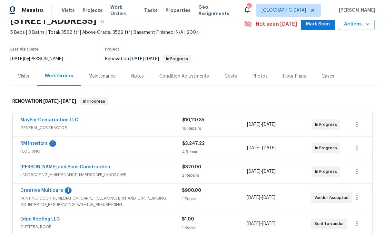
scroll to position [42, 0]
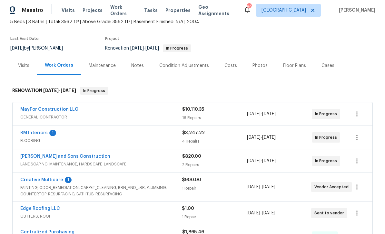
click at [29, 131] on link "RM Interiors" at bounding box center [33, 133] width 27 height 5
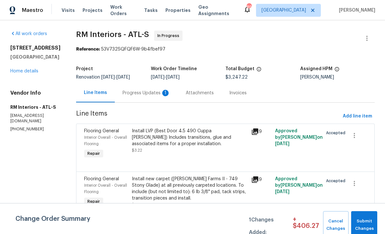
click at [134, 93] on div "Progress Updates 1" at bounding box center [146, 93] width 48 height 6
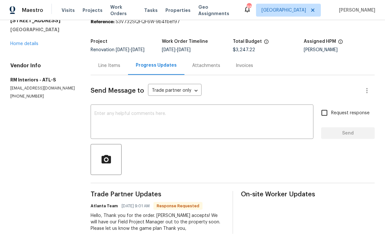
scroll to position [21, 0]
click at [110, 112] on textarea at bounding box center [201, 123] width 215 height 23
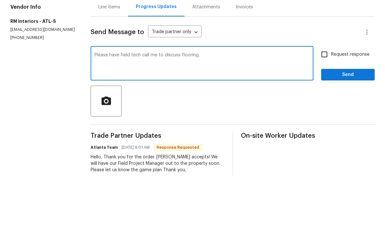
type textarea "Please have field tech call me to discuss flooring."
click at [325, 106] on input "Request response" at bounding box center [324, 113] width 14 height 14
checkbox input "true"
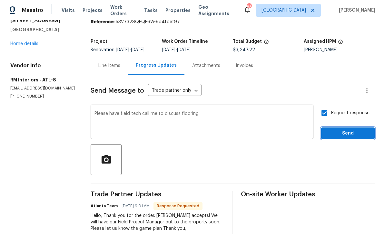
click at [354, 130] on span "Send" at bounding box center [347, 134] width 43 height 8
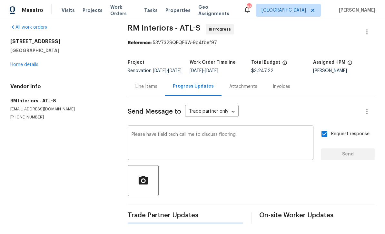
scroll to position [0, 0]
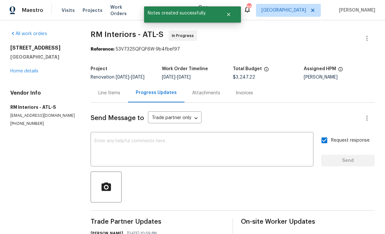
click at [26, 69] on link "Home details" at bounding box center [24, 71] width 28 height 5
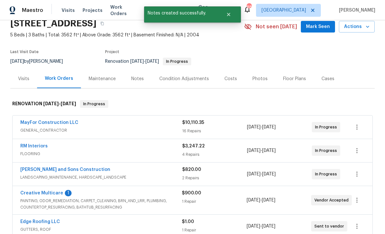
scroll to position [34, 0]
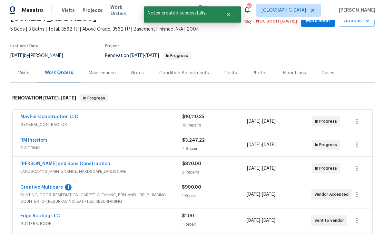
click at [36, 185] on link "Creative Multicare" at bounding box center [41, 187] width 43 height 5
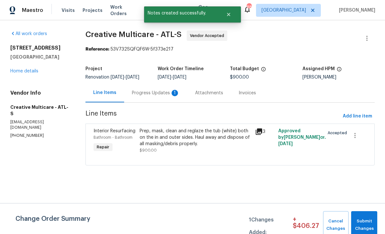
click at [157, 96] on div "Progress Updates 1" at bounding box center [156, 93] width 48 height 6
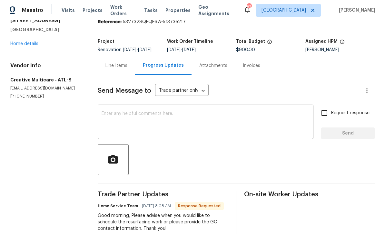
click at [22, 43] on link "Home details" at bounding box center [24, 44] width 28 height 5
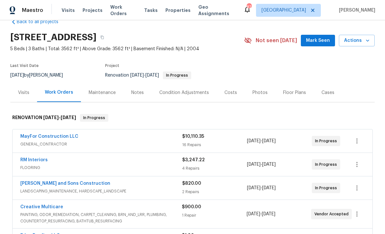
scroll to position [22, 0]
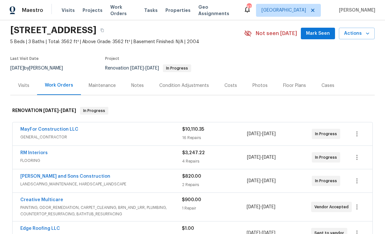
click at [31, 131] on link "MayFor Construction LLC" at bounding box center [49, 129] width 58 height 5
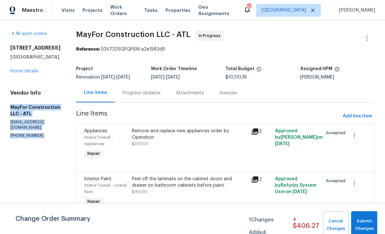
click at [20, 71] on link "Home details" at bounding box center [24, 71] width 28 height 5
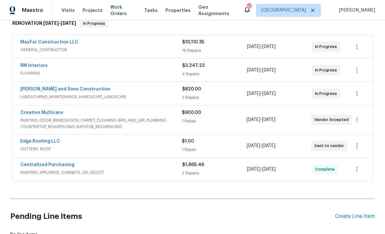
scroll to position [114, 0]
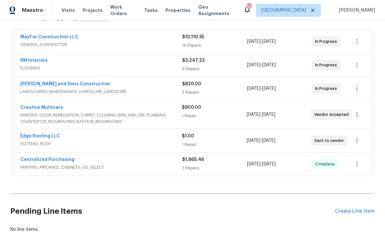
click at [32, 108] on link "Creative Multicare" at bounding box center [41, 107] width 43 height 5
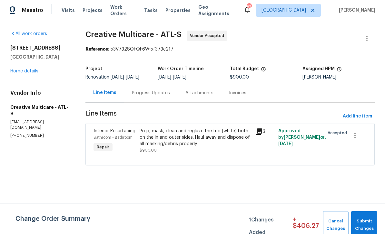
click at [157, 96] on div "Progress Updates" at bounding box center [151, 93] width 38 height 6
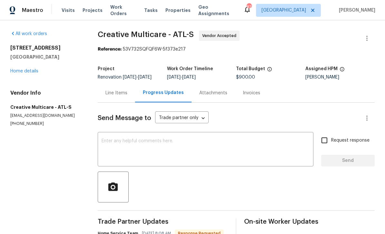
click at [112, 146] on textarea at bounding box center [206, 150] width 208 height 23
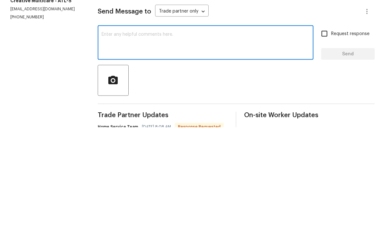
paste textarea "MayFor Construction LLC - ATL mayforconstruction@gmail.com (404) 886-1180"
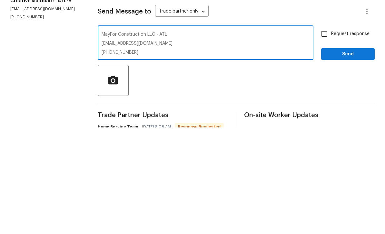
type textarea "MayFor Construction LLC - ATL mayforconstruction@gmail.com (404) 886-1180"
click at [327, 134] on input "Request response" at bounding box center [324, 141] width 14 height 14
checkbox input "true"
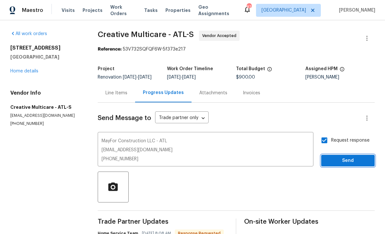
click at [346, 157] on span "Send" at bounding box center [347, 161] width 43 height 8
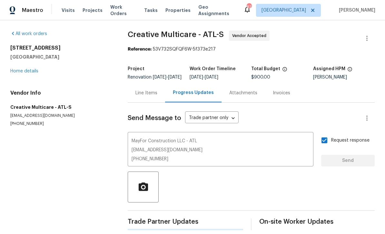
scroll to position [11, 0]
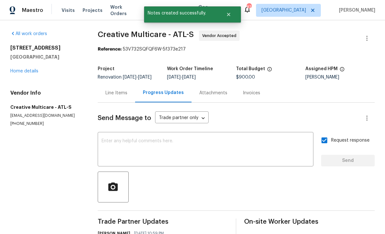
click at [20, 69] on link "Home details" at bounding box center [24, 71] width 28 height 5
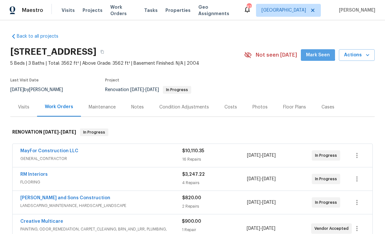
click at [320, 51] on span "Mark Seen" at bounding box center [318, 55] width 24 height 8
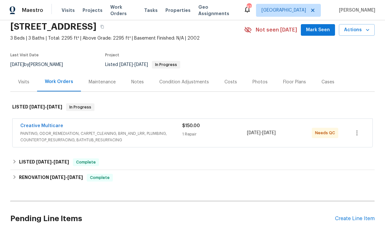
scroll to position [25, 0]
click at [37, 127] on link "Creative Multicare" at bounding box center [41, 125] width 43 height 5
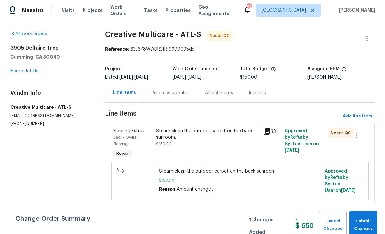
click at [127, 138] on span "Back - Overall Flooring" at bounding box center [125, 141] width 25 height 10
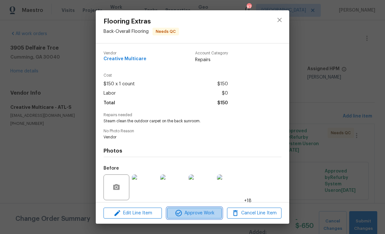
click at [199, 213] on span "Approve Work" at bounding box center [194, 214] width 51 height 8
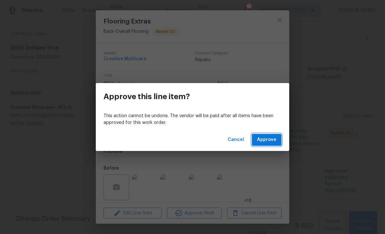
click at [268, 141] on span "Approve" at bounding box center [266, 140] width 19 height 8
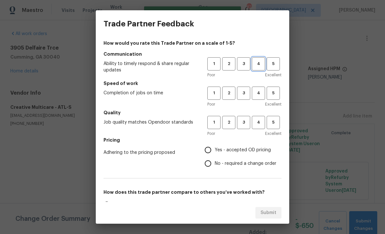
click at [259, 66] on span "4" at bounding box center [258, 63] width 12 height 7
click at [257, 94] on span "4" at bounding box center [258, 93] width 12 height 7
click at [261, 123] on span "4" at bounding box center [258, 122] width 12 height 7
click at [214, 149] on input "Yes - accepted OD pricing" at bounding box center [208, 150] width 14 height 14
radio input "true"
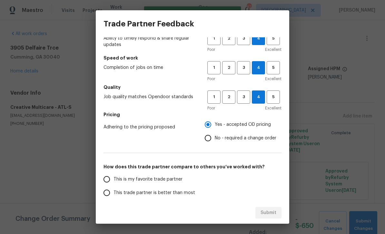
scroll to position [28, 0]
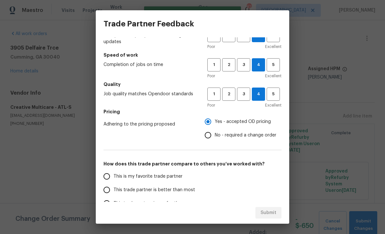
click at [109, 181] on input "This is my favorite trade partner" at bounding box center [107, 177] width 14 height 14
click at [269, 215] on span "Submit" at bounding box center [268, 213] width 16 height 8
radio input "true"
radio input "false"
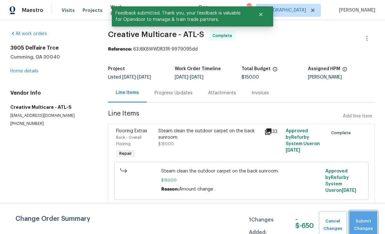
click at [366, 223] on span "Submit Changes" at bounding box center [363, 225] width 22 height 15
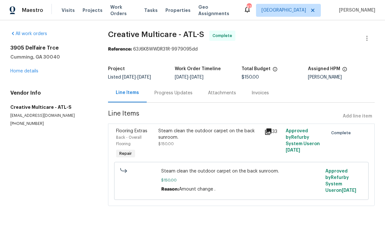
click at [30, 71] on link "Home details" at bounding box center [24, 71] width 28 height 5
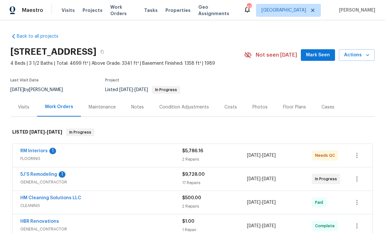
scroll to position [32, 0]
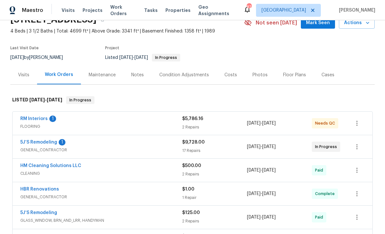
click at [31, 117] on link "RM Interiors" at bounding box center [33, 119] width 27 height 5
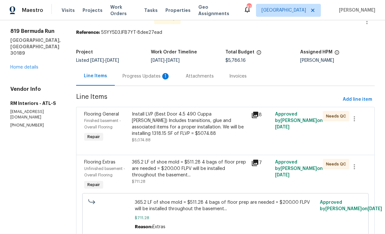
scroll to position [18, 0]
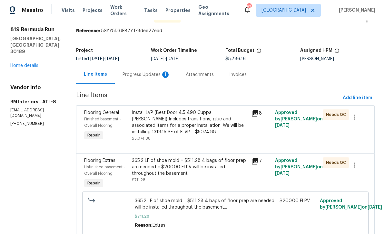
click at [133, 77] on div "Progress Updates 1" at bounding box center [146, 75] width 48 height 6
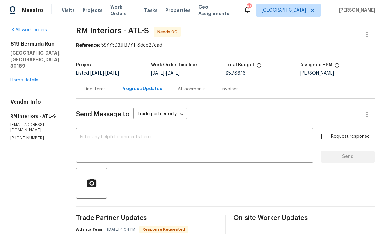
scroll to position [3, 0]
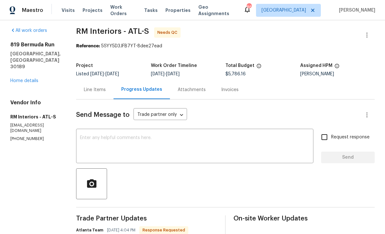
click at [88, 90] on div "Line Items" at bounding box center [95, 90] width 22 height 6
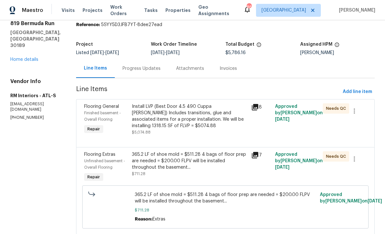
scroll to position [24, 0]
click at [102, 114] on span "Finished basement - Overall Flooring" at bounding box center [102, 117] width 37 height 10
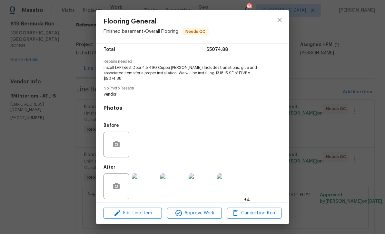
scroll to position [53, 0]
click at [145, 185] on img at bounding box center [145, 187] width 26 height 26
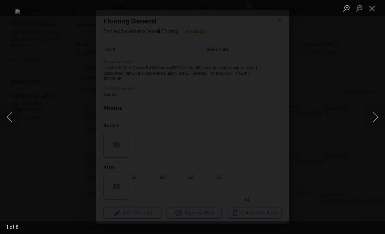
click at [373, 115] on button "Next image" at bounding box center [375, 117] width 19 height 26
click at [374, 116] on button "Next image" at bounding box center [375, 117] width 19 height 26
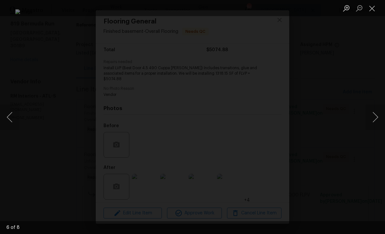
click at [374, 116] on button "Next image" at bounding box center [375, 117] width 19 height 26
click at [374, 115] on button "Next image" at bounding box center [375, 117] width 19 height 26
click at [375, 116] on button "Next image" at bounding box center [375, 117] width 19 height 26
click at [375, 115] on button "Next image" at bounding box center [375, 117] width 19 height 26
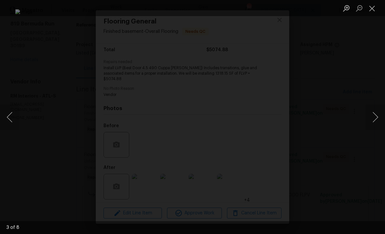
click at [372, 9] on button "Close lightbox" at bounding box center [372, 8] width 13 height 11
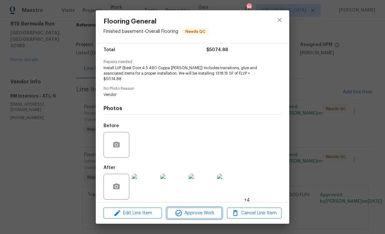
click at [206, 214] on span "Approve Work" at bounding box center [194, 214] width 51 height 8
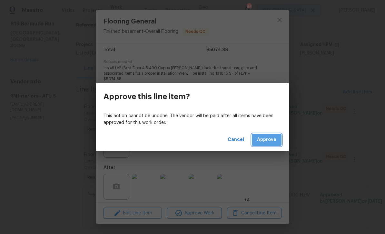
click at [270, 138] on span "Approve" at bounding box center [266, 140] width 19 height 8
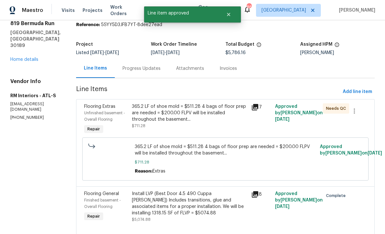
scroll to position [24, 0]
click at [99, 114] on span "Unfinished basement - Overall Flooring" at bounding box center [104, 117] width 41 height 10
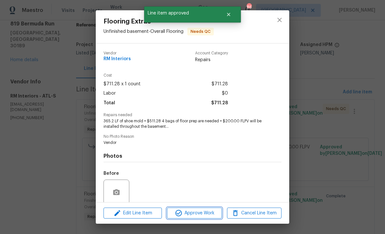
click at [204, 213] on span "Approve Work" at bounding box center [194, 214] width 51 height 8
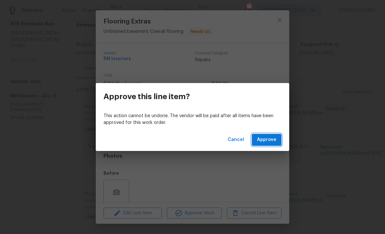
click at [269, 138] on span "Approve" at bounding box center [266, 140] width 19 height 8
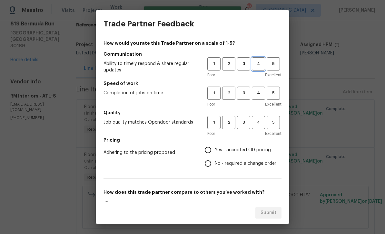
click at [258, 63] on span "4" at bounding box center [258, 63] width 12 height 7
click at [258, 91] on span "4" at bounding box center [258, 93] width 12 height 7
click at [260, 122] on span "4" at bounding box center [258, 122] width 12 height 7
click at [214, 151] on input "Yes - accepted OD pricing" at bounding box center [208, 150] width 14 height 14
radio input "true"
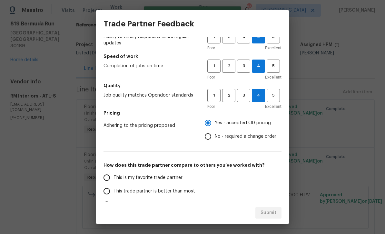
scroll to position [28, 0]
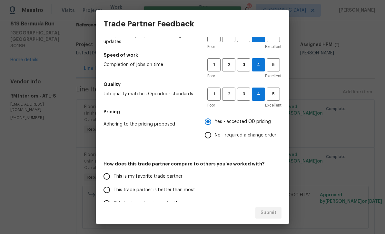
click at [107, 180] on input "This is my favorite trade partner" at bounding box center [107, 177] width 14 height 14
click at [273, 214] on span "Submit" at bounding box center [268, 213] width 16 height 8
radio input "true"
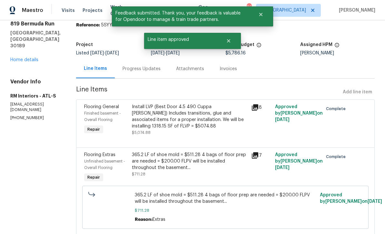
radio input "false"
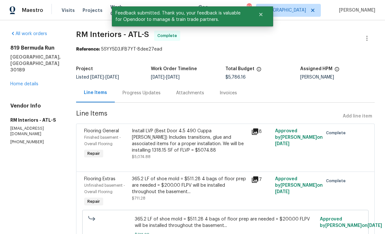
scroll to position [0, 0]
click at [24, 82] on link "Home details" at bounding box center [24, 84] width 28 height 5
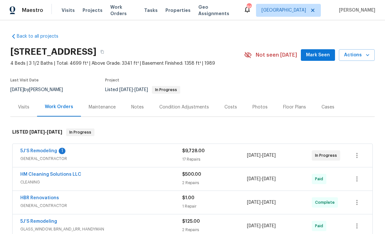
click at [41, 149] on link "5J’S Remodeling" at bounding box center [38, 151] width 37 height 5
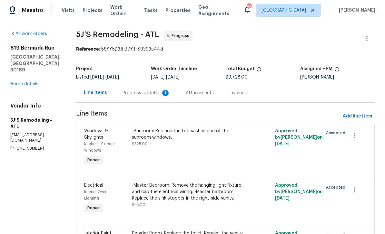
click at [135, 92] on div "Progress Updates 1" at bounding box center [146, 93] width 48 height 6
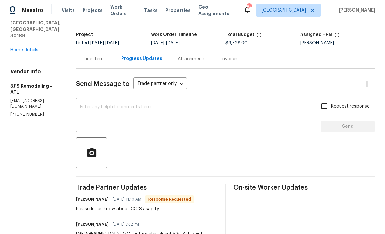
scroll to position [33, 0]
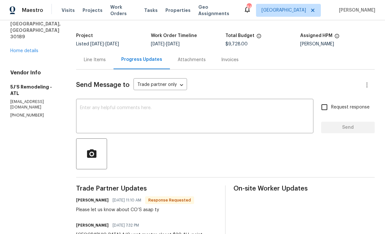
click at [94, 61] on div "Line Items" at bounding box center [95, 60] width 22 height 6
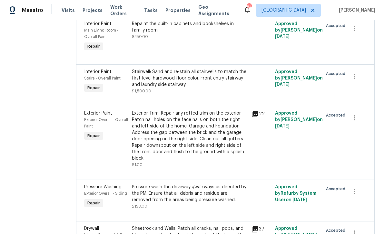
scroll to position [454, 0]
click at [97, 74] on span "Interior Paint" at bounding box center [97, 71] width 27 height 5
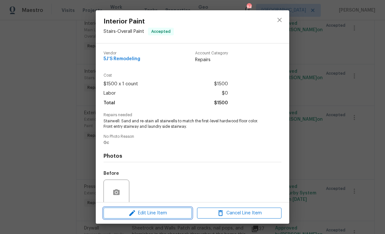
click at [129, 214] on icon "button" at bounding box center [132, 214] width 8 height 8
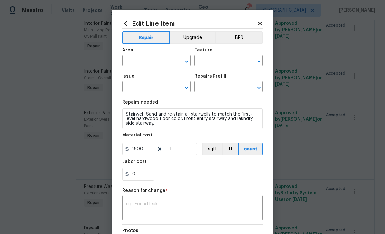
type input "Stairs"
type input "Overall Paint"
type input "Interior Paint"
type input "Add a Task $1.00"
click at [132, 177] on input "0" at bounding box center [138, 174] width 32 height 13
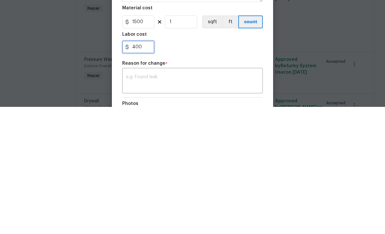
type input "400"
click at [134, 202] on textarea at bounding box center [192, 209] width 133 height 14
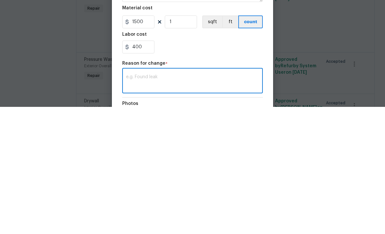
scroll to position [21, 0]
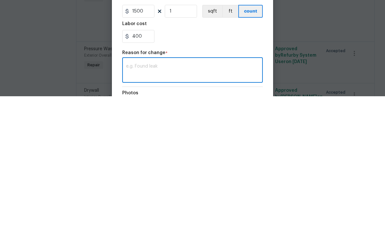
type textarea "G"
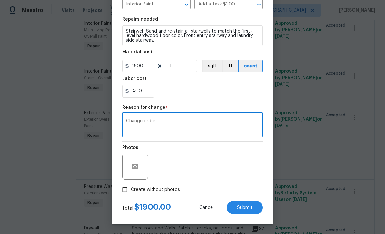
scroll to position [84, 0]
type textarea "Change order"
click at [125, 193] on input "Create without photos" at bounding box center [125, 190] width 12 height 12
checkbox input "true"
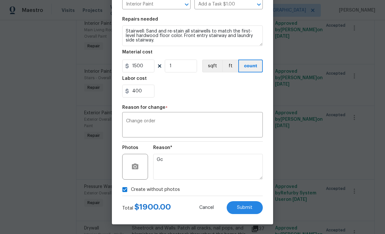
click at [253, 211] on button "Submit" at bounding box center [245, 207] width 36 height 13
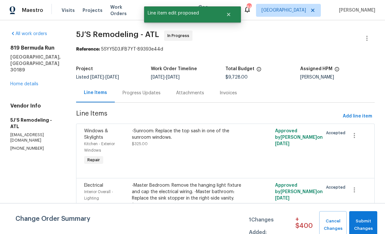
scroll to position [0, 0]
click at [138, 90] on div "Progress Updates" at bounding box center [141, 93] width 38 height 6
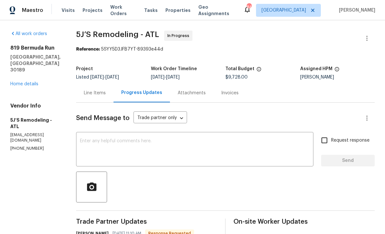
click at [91, 90] on div "Line Items" at bounding box center [95, 93] width 22 height 6
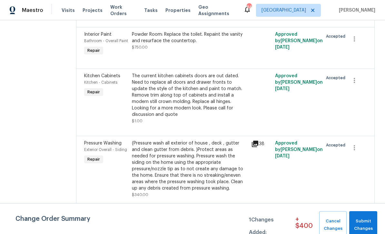
scroll to position [198, 0]
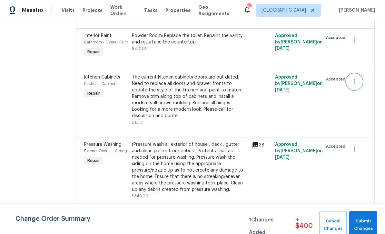
click at [354, 84] on icon "button" at bounding box center [354, 82] width 8 height 8
click at [359, 84] on li "Cancel" at bounding box center [358, 83] width 25 height 11
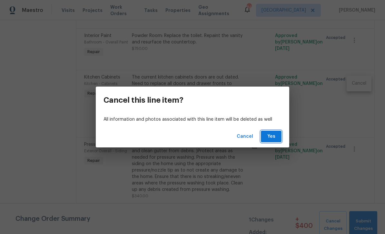
click at [274, 139] on span "Yes" at bounding box center [271, 137] width 10 height 8
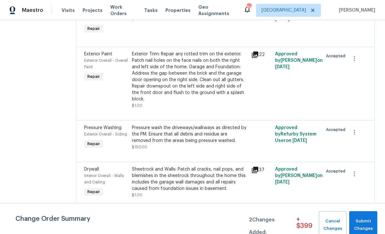
scroll to position [481, 0]
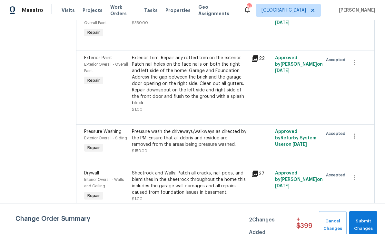
click at [97, 72] on div "Exterior Overall - Overall Paint" at bounding box center [106, 67] width 44 height 13
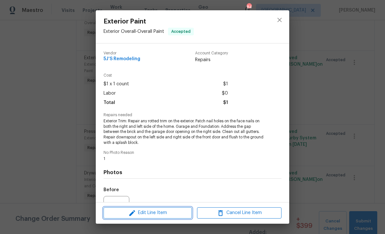
click at [135, 215] on icon "button" at bounding box center [132, 214] width 8 height 8
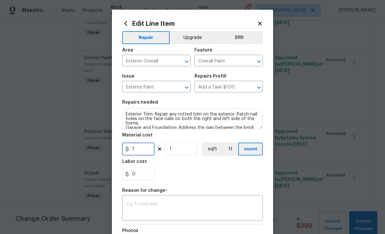
click at [141, 149] on input "1" at bounding box center [138, 149] width 32 height 13
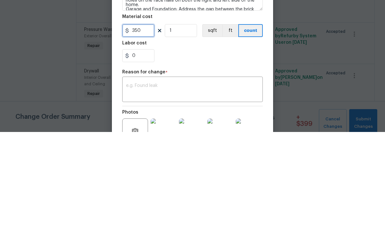
scroll to position [23, 0]
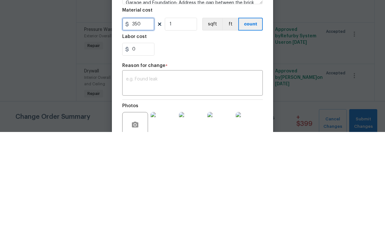
type input "350"
click at [131, 174] on div "x ​" at bounding box center [192, 186] width 141 height 24
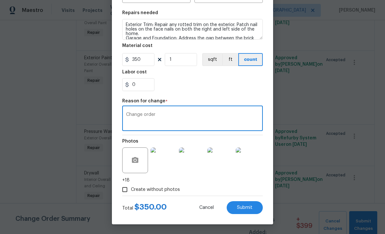
scroll to position [91, 0]
type textarea "Change order"
click at [251, 209] on span "Submit" at bounding box center [244, 208] width 15 height 5
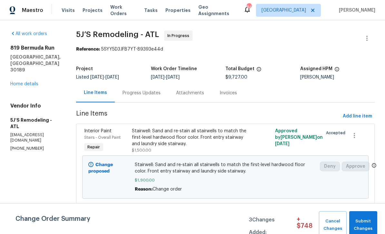
scroll to position [0, 0]
click at [139, 94] on div "Progress Updates" at bounding box center [141, 93] width 38 height 6
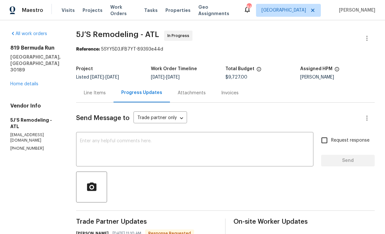
click at [92, 90] on div "Line Items" at bounding box center [95, 93] width 22 height 6
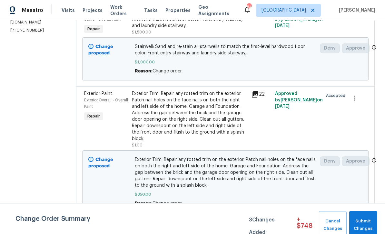
scroll to position [116, 0]
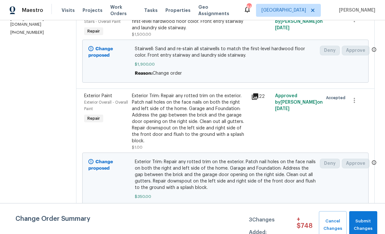
click at [98, 101] on span "Exterior Overall - Overall Paint" at bounding box center [106, 106] width 44 height 10
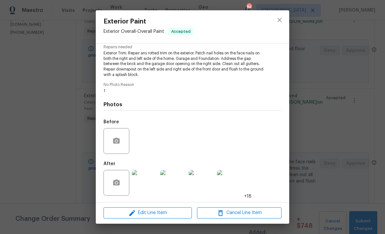
scroll to position [69, 0]
click at [142, 214] on span "Edit Line Item" at bounding box center [147, 213] width 84 height 8
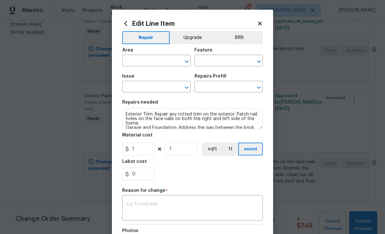
type input "Exterior Overall"
type input "Overall Paint"
type input "Exterior Paint"
type input "Add a Task $1.00"
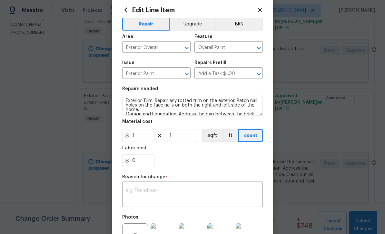
scroll to position [13, 0]
click at [138, 136] on input "1" at bounding box center [138, 136] width 32 height 13
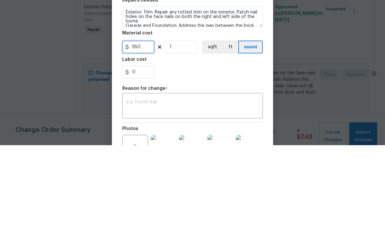
type input "550"
click at [173, 155] on div "0" at bounding box center [192, 161] width 141 height 13
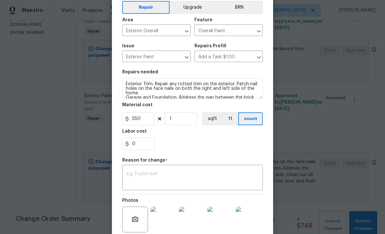
scroll to position [31, 0]
click at [131, 178] on textarea at bounding box center [192, 178] width 133 height 14
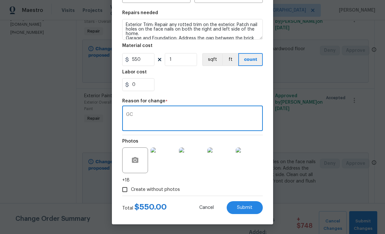
scroll to position [91, 0]
click at [140, 116] on textarea "GC" at bounding box center [192, 119] width 133 height 14
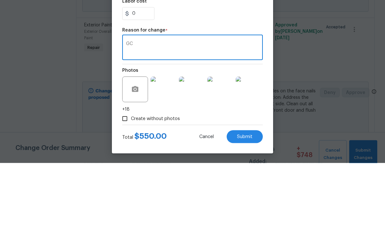
type textarea "G"
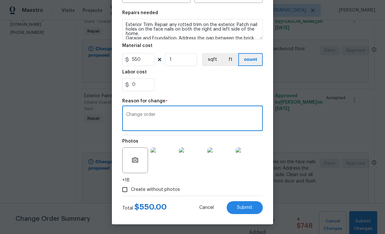
type textarea "Change order"
click at [248, 207] on span "Submit" at bounding box center [244, 208] width 15 height 5
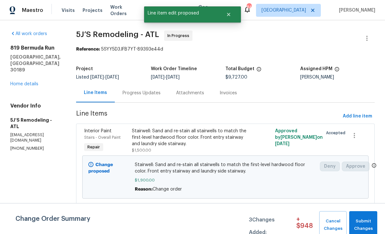
scroll to position [0, 0]
click at [137, 90] on div "Progress Updates" at bounding box center [141, 93] width 38 height 6
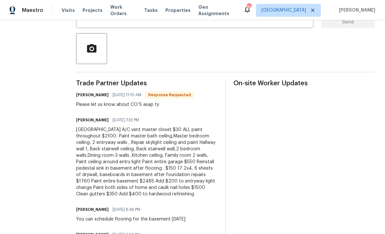
scroll to position [142, 0]
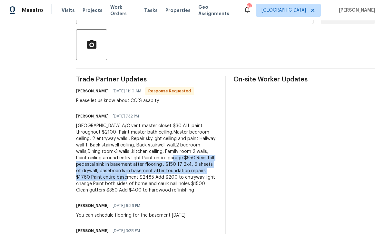
copy div "Reinstall pedestal sink in basement after flooring . $150 17 2x4, 6 sheets of d…"
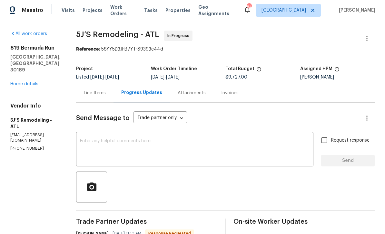
scroll to position [0, 0]
click at [27, 82] on link "Home details" at bounding box center [24, 84] width 28 height 5
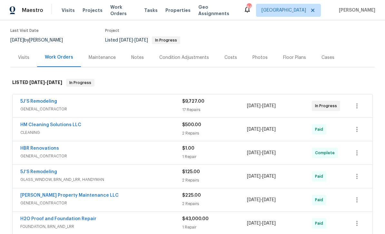
scroll to position [39, 0]
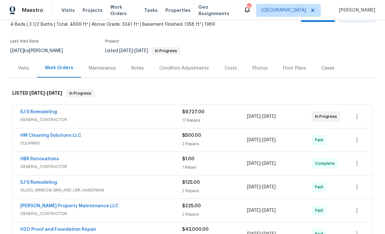
click at [33, 110] on link "5J’S Remodeling" at bounding box center [38, 112] width 37 height 5
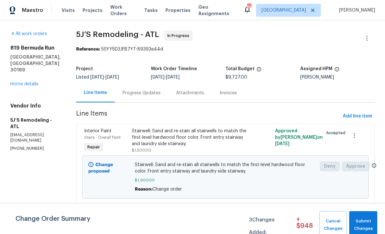
click at [356, 118] on span "Add line item" at bounding box center [357, 116] width 29 height 8
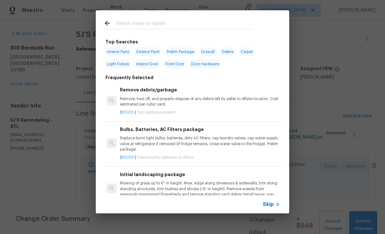
click at [125, 20] on input "text" at bounding box center [184, 24] width 137 height 10
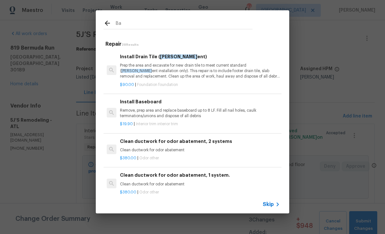
type input "B"
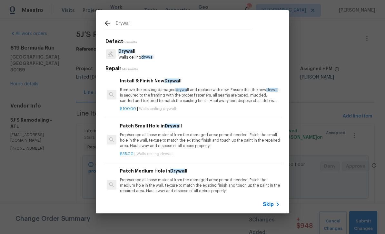
type input "Drywall"
click at [126, 54] on p "Drywall" at bounding box center [136, 51] width 36 height 7
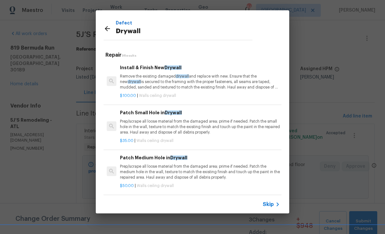
click at [146, 76] on p "Remove the existing damaged drywall and replace with new. Ensure that the new d…" at bounding box center [200, 82] width 160 height 16
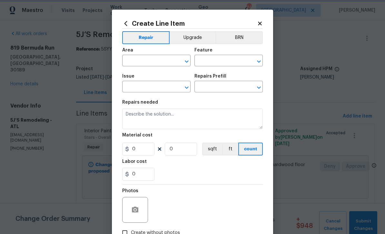
type input "Walls and Ceiling"
type input "Drywall"
type input "Install & Finish New Drywall $100.00"
type textarea "Remove the existing damaged drywall and replace with new. Ensure that the new d…"
type input "100"
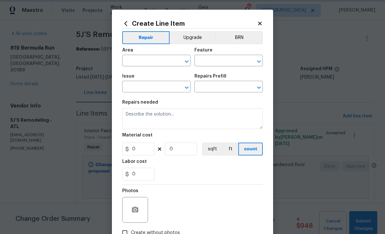
type input "1"
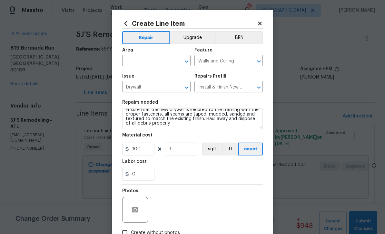
scroll to position [9, 0]
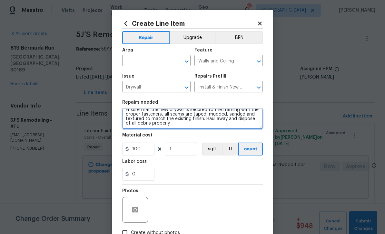
click at [171, 124] on textarea "Remove the existing damaged drywall and replace with new. Ensure that the new d…" at bounding box center [192, 119] width 141 height 21
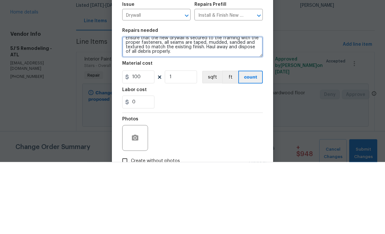
paste textarea "Reinstall pedestal sink in basement after flooring . $150 17 2x4, 6 sheets of d…"
type textarea "Remove the existing damaged drywall and replace with new. Ensure that the new d…"
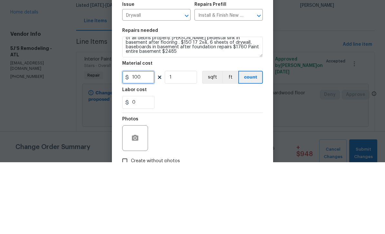
click at [146, 143] on input "100" at bounding box center [138, 149] width 32 height 13
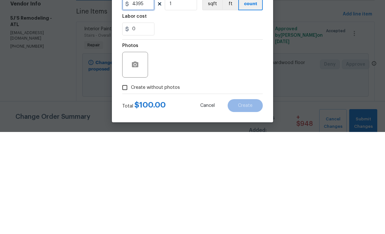
scroll to position [44, 0]
type input "4395"
click at [126, 184] on input "Create without photos" at bounding box center [125, 190] width 12 height 12
checkbox input "true"
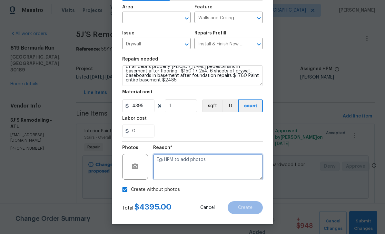
click at [166, 162] on textarea at bounding box center [208, 167] width 110 height 26
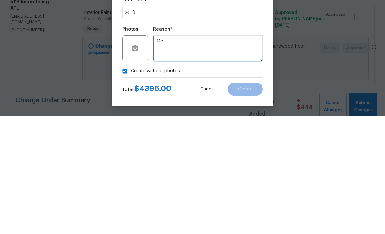
type textarea "G"
paste textarea "Reinstall pedestal sink in basement after flooring . $150 17 2x4, 6 sheets of d…"
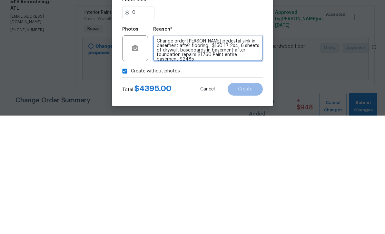
scroll to position [1, 0]
type textarea "Change order Reinstall pedestal sink in basement after flooring . $150 17 2x4, …"
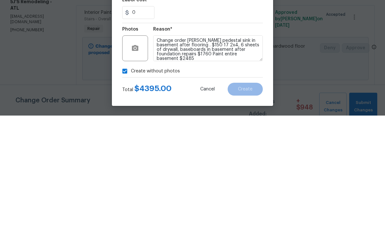
click at [253, 184] on div "Create without photos" at bounding box center [192, 190] width 141 height 12
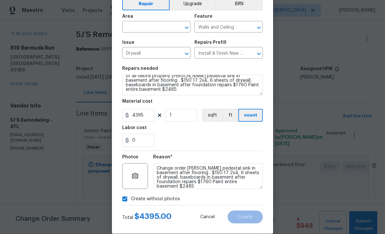
scroll to position [32, 0]
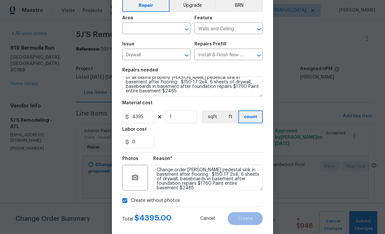
click at [137, 26] on input "text" at bounding box center [147, 29] width 50 height 10
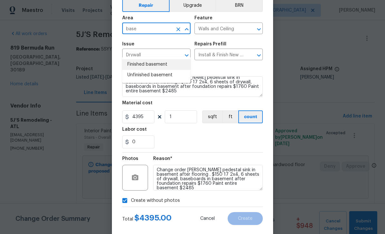
click at [133, 59] on li "Finished basement" at bounding box center [156, 64] width 68 height 11
type input "Finished basement"
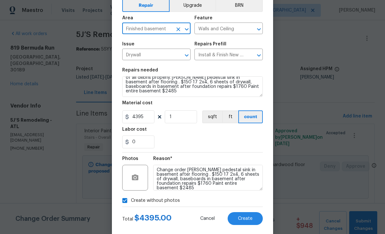
click at [245, 220] on button "Create" at bounding box center [245, 218] width 35 height 13
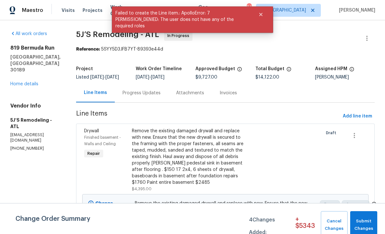
scroll to position [0, 0]
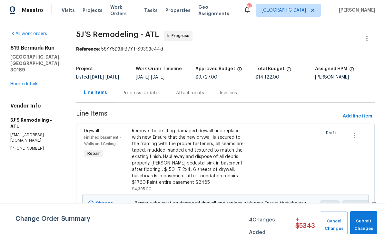
click at [141, 94] on div "Progress Updates" at bounding box center [141, 93] width 38 height 6
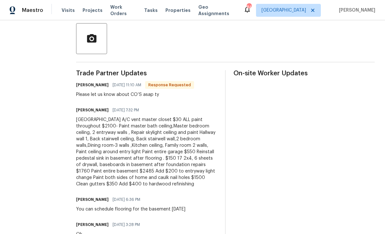
scroll to position [150, 0]
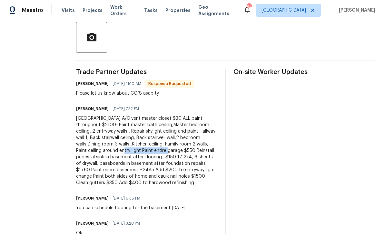
copy div "Paint entire garage $55"
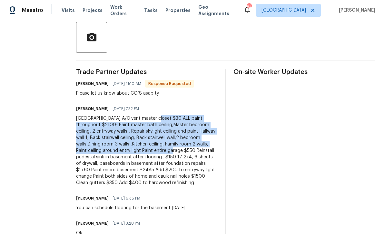
copy div "ALL paint throughout $2100- Paint master bath ceiling,Master bedroom ceiling, 2…"
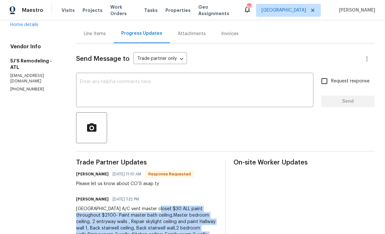
scroll to position [50, 0]
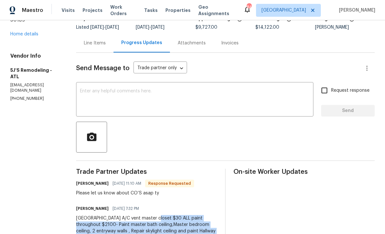
click at [94, 42] on div "Line Items" at bounding box center [95, 43] width 22 height 6
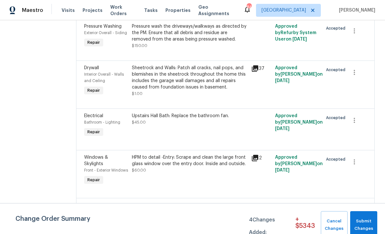
scroll to position [781, 0]
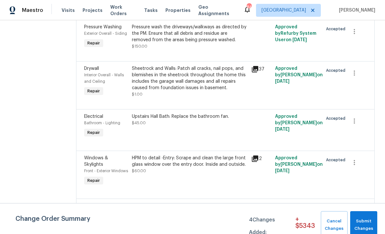
click at [93, 77] on div "Interior Overall - Walls and Ceiling" at bounding box center [106, 78] width 44 height 13
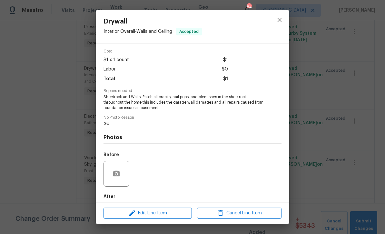
scroll to position [27, 0]
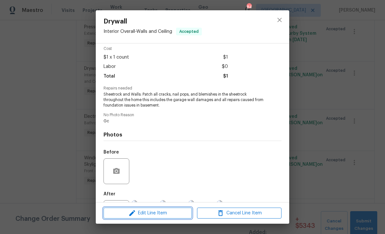
click at [136, 215] on icon "button" at bounding box center [132, 214] width 8 height 8
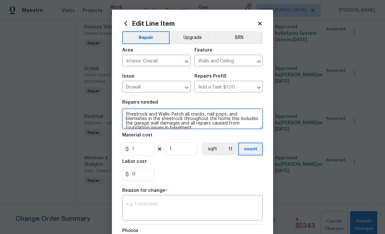
click at [153, 128] on textarea "Sheetrock and Walls: Patch all cracks, nail pops, and blemishes in the sheetroc…" at bounding box center [192, 119] width 141 height 21
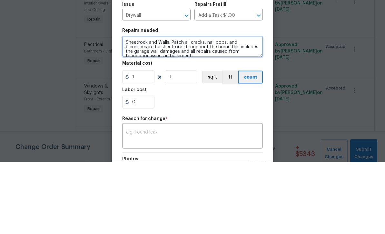
paste textarea "ALL paint throughout $2100- Paint master bath ceiling,Master bedroom ceiling, 2…"
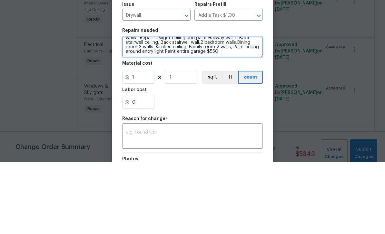
type textarea "Sheetrock and Walls: Patch all cracks, nail pops, and blemishes in the sheetroc…"
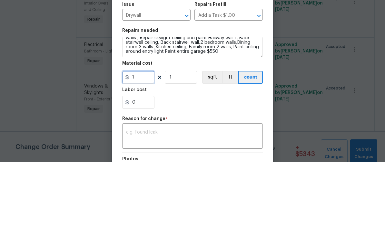
click at [137, 143] on input "1" at bounding box center [138, 149] width 32 height 13
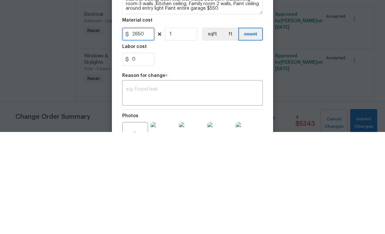
scroll to position [17, 0]
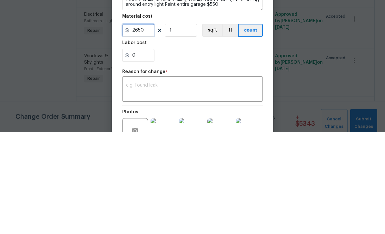
type input "2650"
click at [138, 185] on textarea at bounding box center [192, 192] width 133 height 14
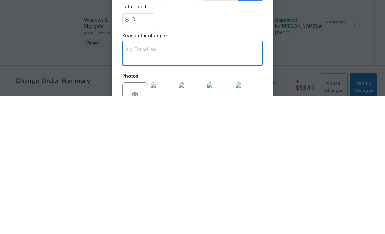
paste textarea "ALL paint throughout $2100- Paint master bath ceiling,Master bedroom ceiling, 2…"
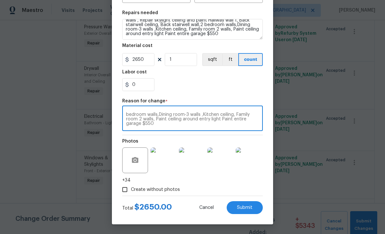
scroll to position [91, 0]
type textarea "ALL paint throughout $2100- Paint master bath ceiling,Master bedroom ceiling, 2…"
click at [247, 208] on span "Submit" at bounding box center [244, 208] width 15 height 5
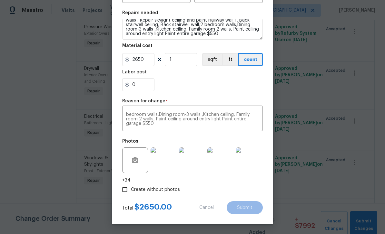
type textarea "Sheetrock and Walls: Patch all cracks, nail pops, and blemishes in the sheetroc…"
type input "1"
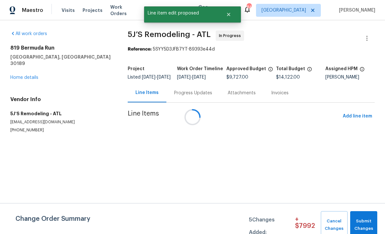
scroll to position [0, 0]
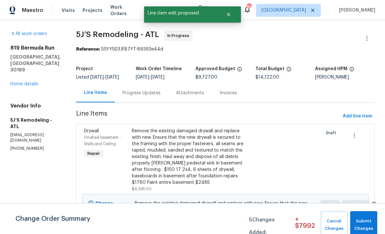
click at [136, 93] on div "Progress Updates" at bounding box center [141, 93] width 38 height 6
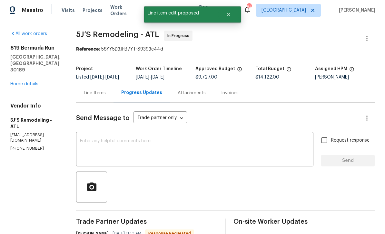
click at [19, 82] on link "Home details" at bounding box center [24, 84] width 28 height 5
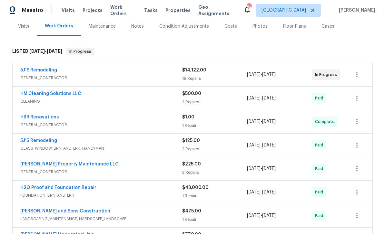
scroll to position [67, 0]
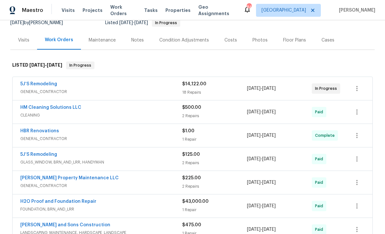
click at [30, 83] on link "5J’S Remodeling" at bounding box center [38, 84] width 37 height 5
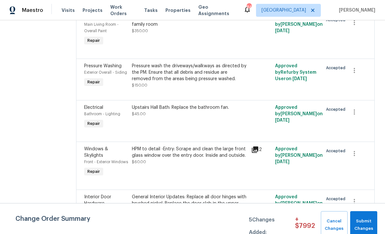
scroll to position [881, 0]
click at [93, 110] on span "Electrical" at bounding box center [93, 107] width 19 height 5
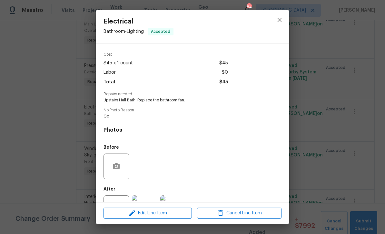
scroll to position [21, 0]
click at [133, 216] on icon "button" at bounding box center [132, 214] width 8 height 8
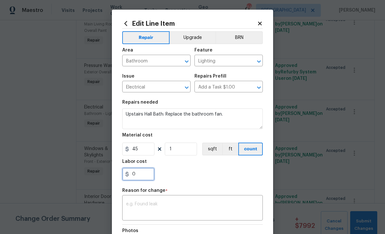
click at [134, 177] on input "0" at bounding box center [138, 174] width 32 height 13
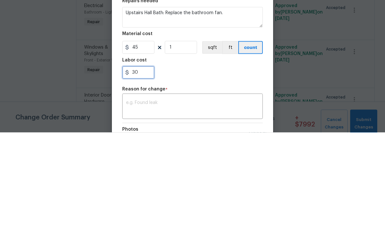
type input "30"
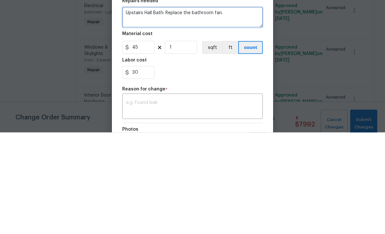
click at [232, 109] on textarea "Upstairs Hall Bath: Replace the bathroom fan." at bounding box center [192, 119] width 141 height 21
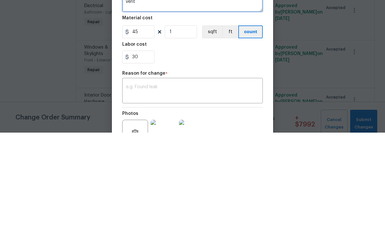
scroll to position [16, 0]
type textarea "Upstairs Hall Bath: Replace the bathroom fan. Add register vent"
click at [139, 181] on div "x ​" at bounding box center [192, 193] width 141 height 24
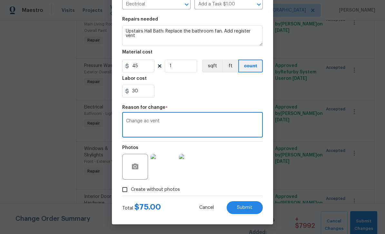
scroll to position [84, 0]
type textarea "Change ac vent"
click at [125, 191] on input "Create without photos" at bounding box center [125, 190] width 12 height 12
checkbox input "false"
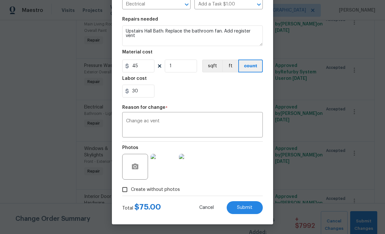
click at [254, 208] on button "Submit" at bounding box center [245, 207] width 36 height 13
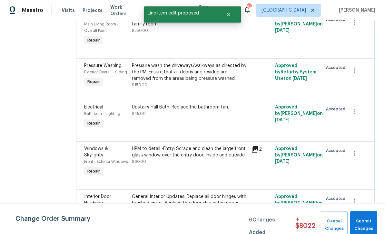
scroll to position [0, 0]
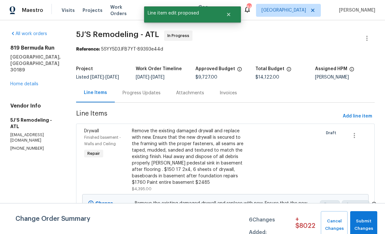
click at [131, 93] on div "Progress Updates" at bounding box center [141, 93] width 38 height 6
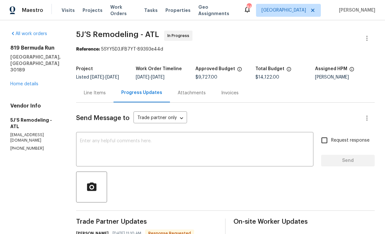
click at [92, 92] on div "Line Items" at bounding box center [95, 93] width 22 height 6
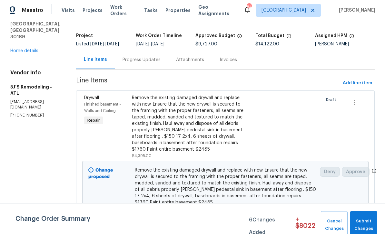
scroll to position [39, 0]
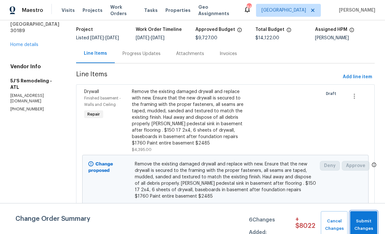
click at [365, 219] on span "Submit Changes" at bounding box center [363, 225] width 21 height 15
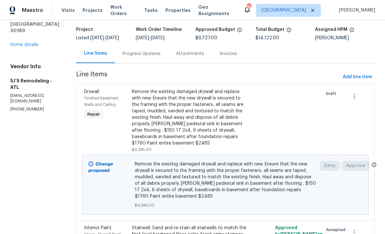
click at [21, 43] on link "Home details" at bounding box center [24, 45] width 28 height 5
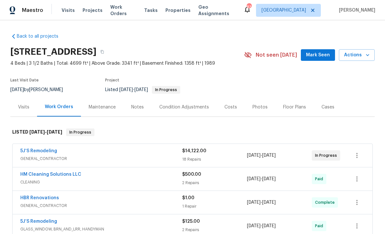
click at [316, 52] on span "Mark Seen" at bounding box center [318, 55] width 24 height 8
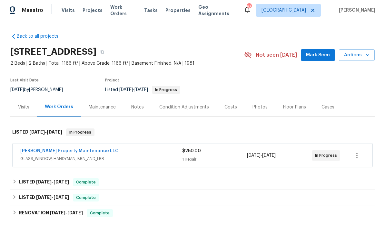
click at [38, 153] on link "[PERSON_NAME] Property Maintenance LLC" at bounding box center [69, 151] width 98 height 5
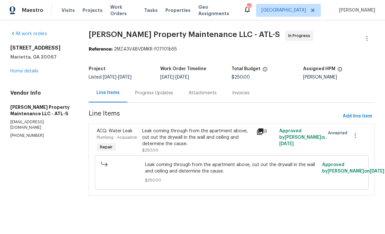
click at [149, 91] on div "Progress Updates" at bounding box center [154, 93] width 38 height 6
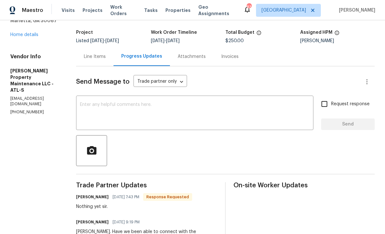
scroll to position [41, 0]
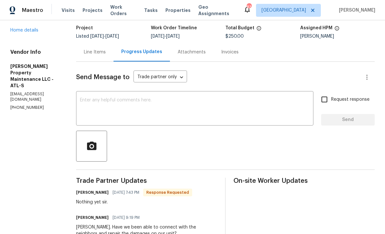
click at [93, 104] on textarea at bounding box center [194, 109] width 229 height 23
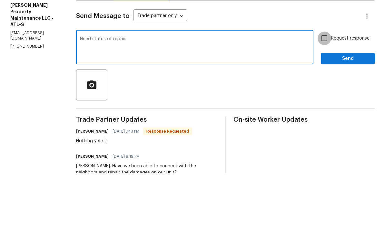
type textarea "Need status of repair."
click at [325, 93] on input "Request response" at bounding box center [324, 100] width 14 height 14
checkbox input "true"
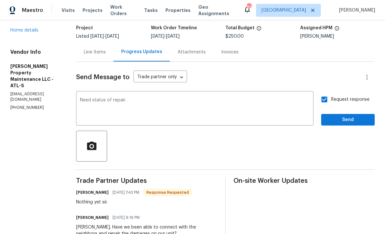
click at [97, 49] on div "Line Items" at bounding box center [95, 52] width 22 height 6
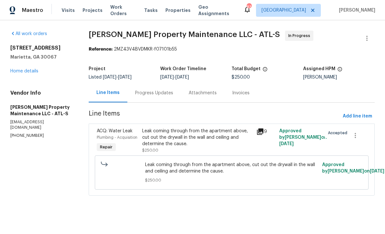
click at [25, 73] on link "Home details" at bounding box center [24, 71] width 28 height 5
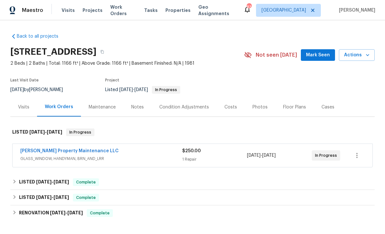
click at [318, 55] on span "Mark Seen" at bounding box center [318, 55] width 24 height 8
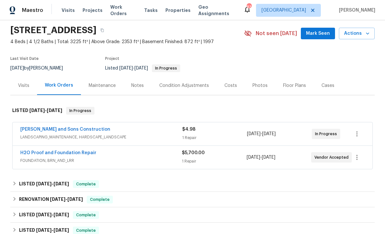
scroll to position [26, 0]
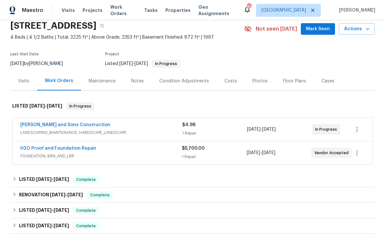
click at [35, 147] on link "H2O Proof and Foundation Repair" at bounding box center [58, 148] width 76 height 5
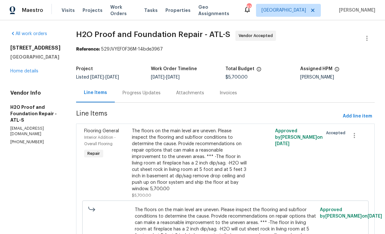
click at [122, 93] on div "Progress Updates" at bounding box center [141, 93] width 38 height 6
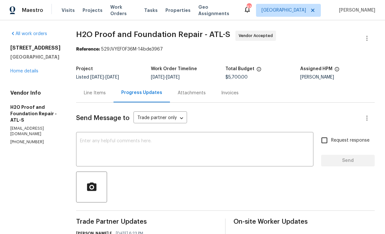
click at [80, 141] on textarea at bounding box center [194, 150] width 229 height 23
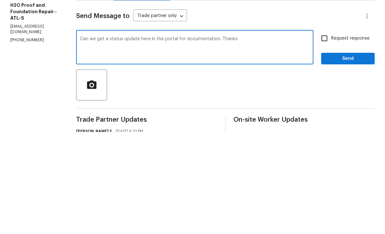
type textarea "Can we get a status update here in the portal for documentation. Thanks"
click at [325, 134] on input "Request response" at bounding box center [324, 141] width 14 height 14
checkbox input "true"
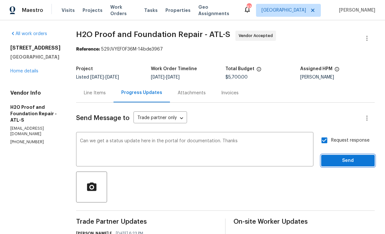
click at [342, 157] on span "Send" at bounding box center [347, 161] width 43 height 8
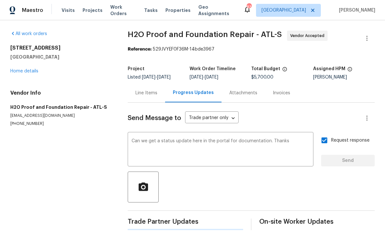
scroll to position [7, 0]
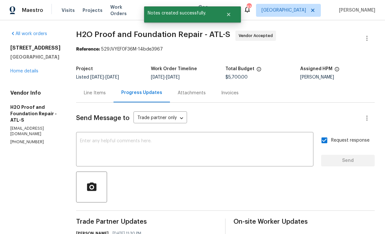
click at [19, 73] on link "Home details" at bounding box center [24, 71] width 28 height 5
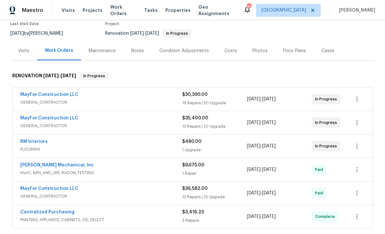
scroll to position [70, 0]
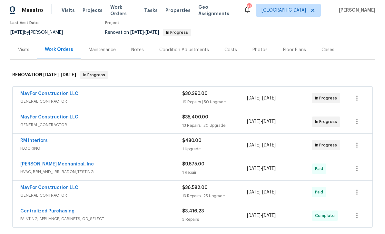
click at [35, 115] on link "MayFor Construction LLC" at bounding box center [49, 117] width 58 height 5
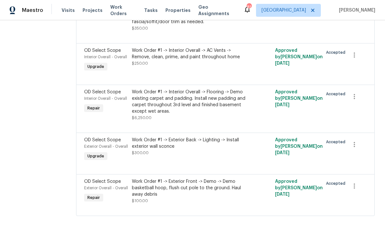
scroll to position [1546, 0]
click at [104, 95] on div "OD Select Scope" at bounding box center [106, 92] width 44 height 6
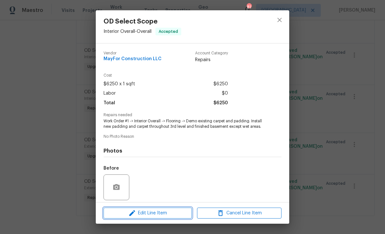
click at [135, 214] on icon "button" at bounding box center [132, 214] width 8 height 8
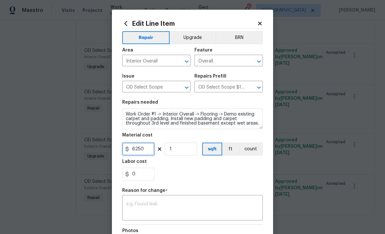
click at [145, 150] on input "6250" at bounding box center [138, 149] width 32 height 13
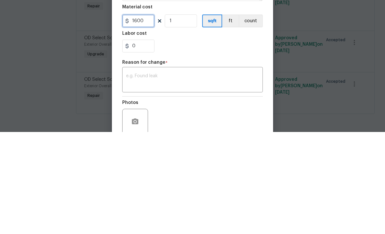
scroll to position [27, 0]
type input "1600"
click at [137, 175] on textarea at bounding box center [192, 182] width 133 height 14
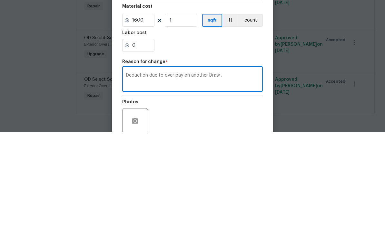
scroll to position [21, 0]
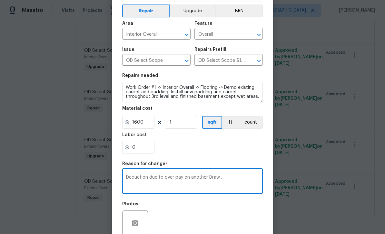
click at [127, 180] on textarea "Deduction due to over pay on another Draw ." at bounding box center [192, 182] width 133 height 14
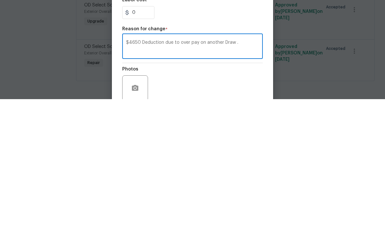
type textarea "$4650 Deduction due to over pay on another Draw ."
click at [156, 198] on div "Photos" at bounding box center [192, 219] width 141 height 42
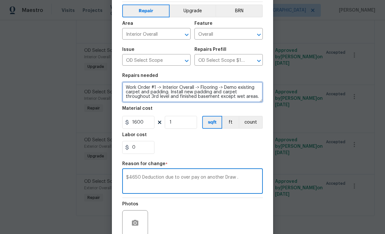
click at [126, 86] on textarea "Work Order #1 -> Interior Overall -> Flooring -> Demo existing carpet and paddi…" at bounding box center [192, 92] width 141 height 21
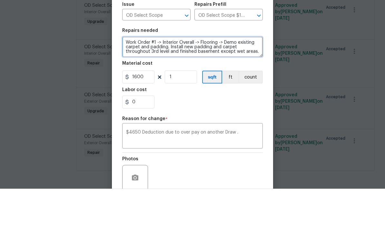
click at [259, 82] on textarea "Work Order #1 -> Interior Overall -> Flooring -> Demo existing carpet and paddi…" at bounding box center [192, 92] width 141 height 21
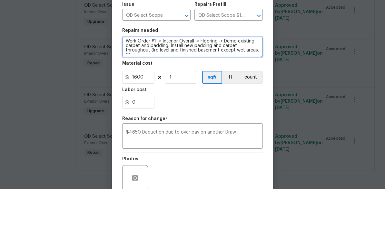
scroll to position [1, 0]
paste textarea "$4650 Deduction due to over pay on another Draw ."
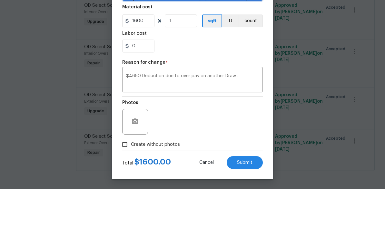
scroll to position [84, 0]
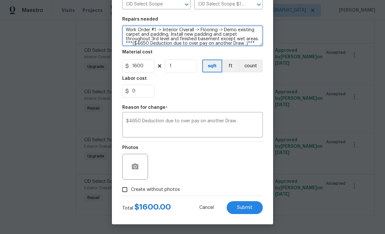
type textarea "Work Order #1 -> Interior Overall -> Flooring -> Demo existing carpet and paddi…"
click at [247, 207] on span "Submit" at bounding box center [244, 208] width 15 height 5
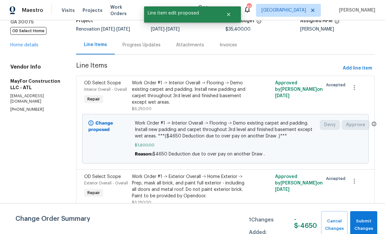
scroll to position [44, 0]
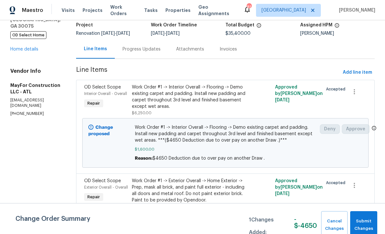
click at [229, 14] on icon "Close" at bounding box center [228, 14] width 5 height 5
click at [365, 220] on span "Submit Changes" at bounding box center [363, 225] width 21 height 15
